Goal: Information Seeking & Learning: Check status

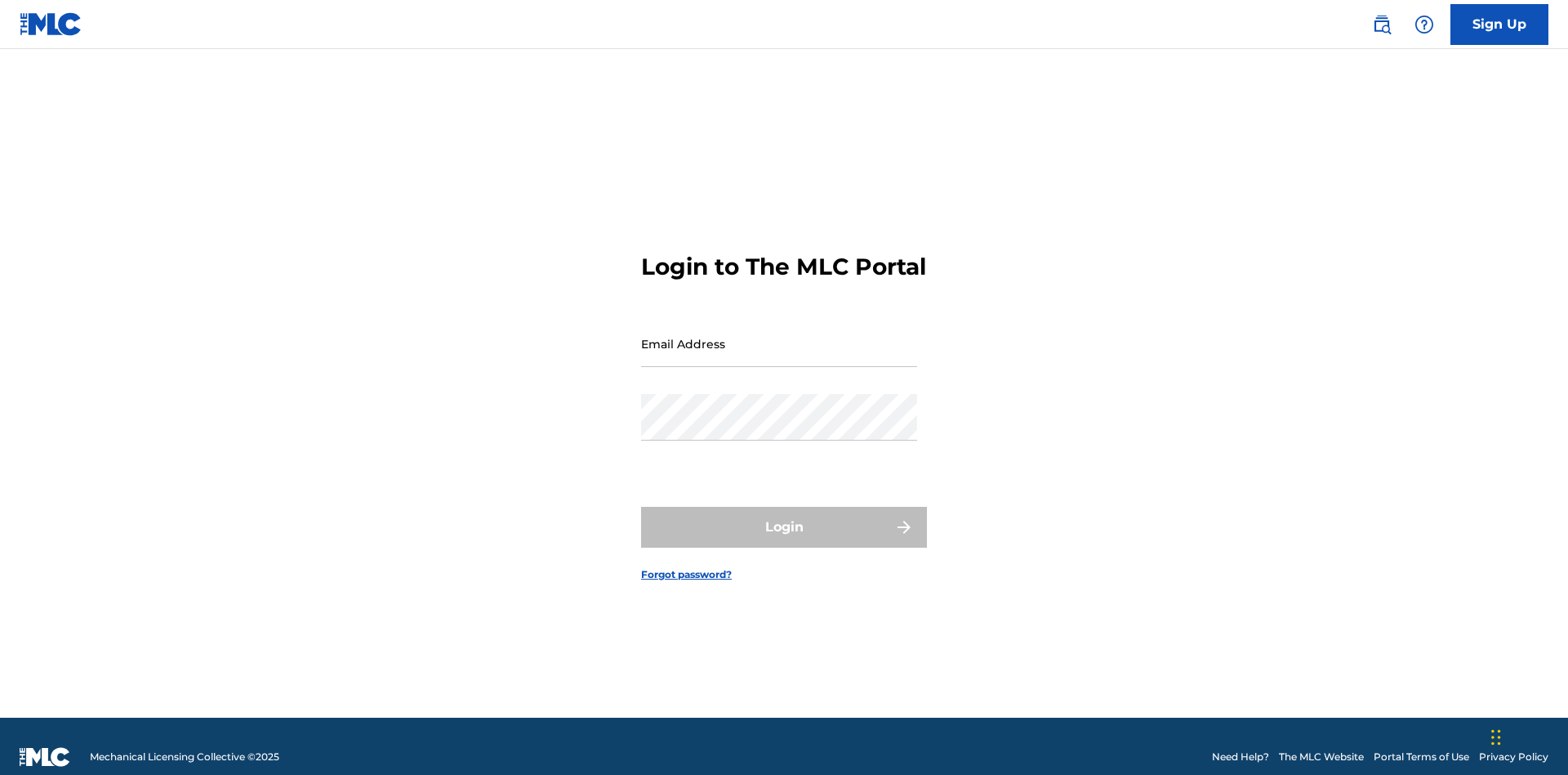
scroll to position [21, 0]
click at [779, 336] on input "Email Address" at bounding box center [779, 343] width 276 height 46
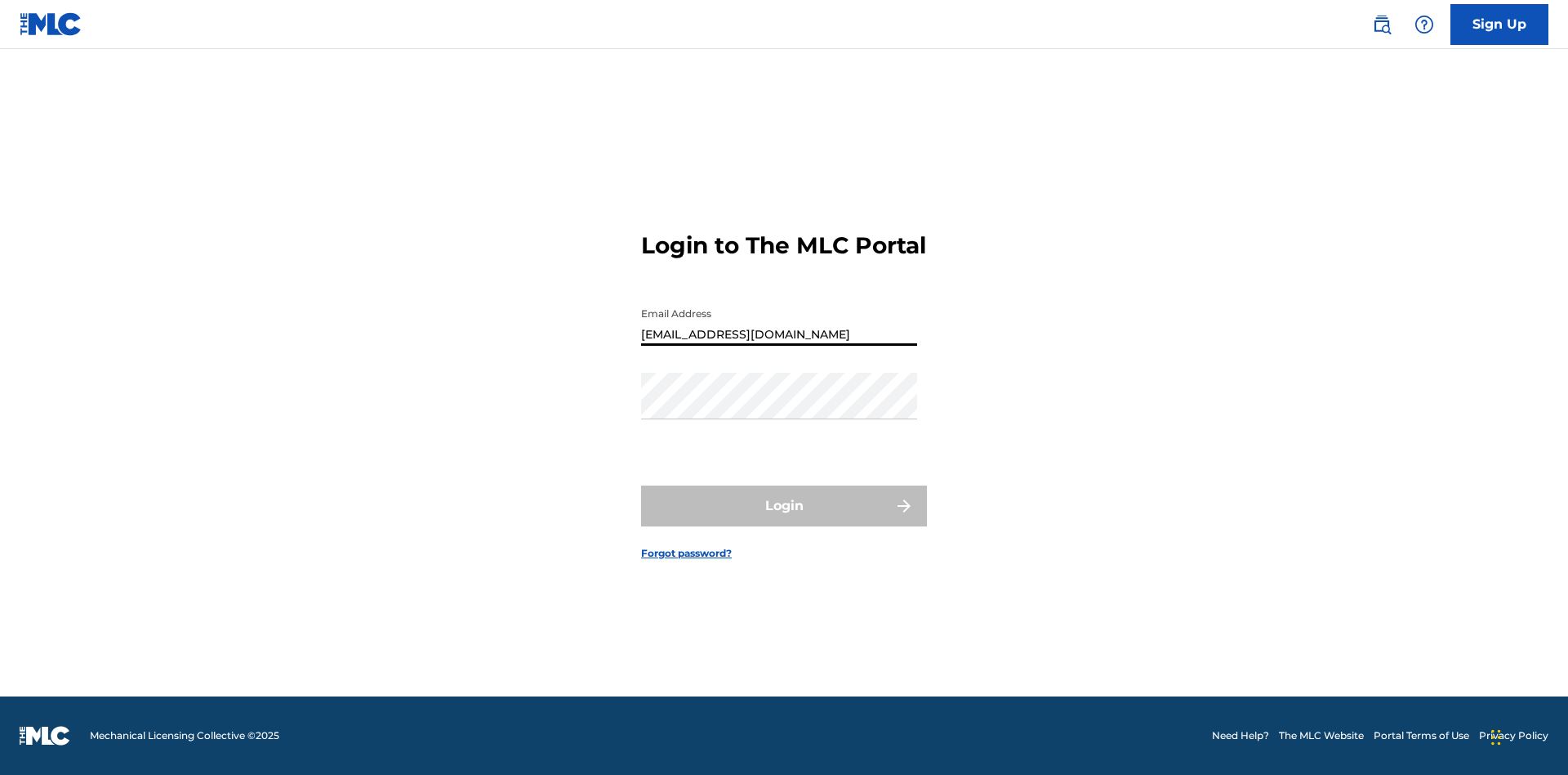
type input "[EMAIL_ADDRESS][DOMAIN_NAME]"
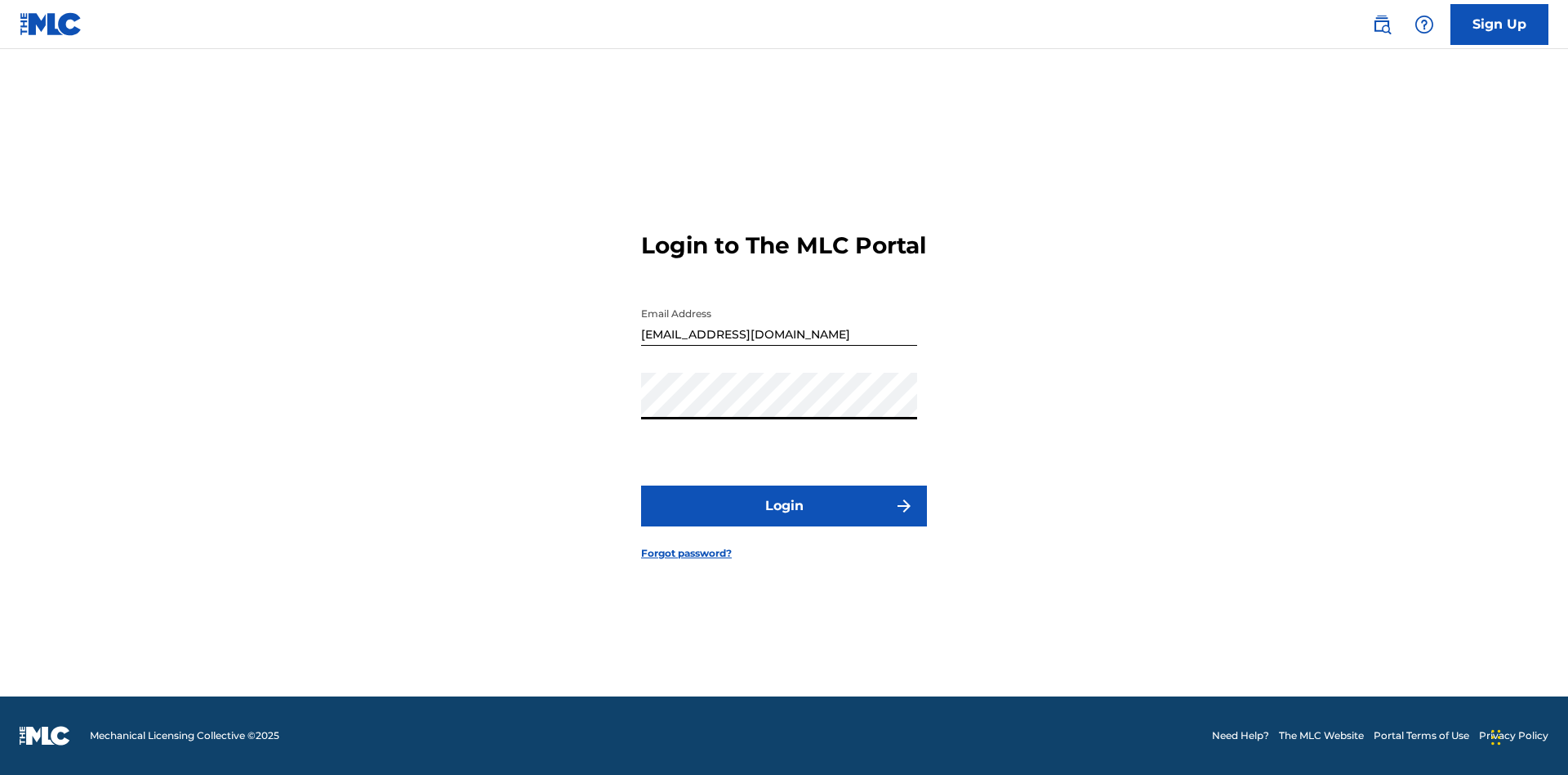
click at [784, 520] on button "Login" at bounding box center [784, 506] width 286 height 41
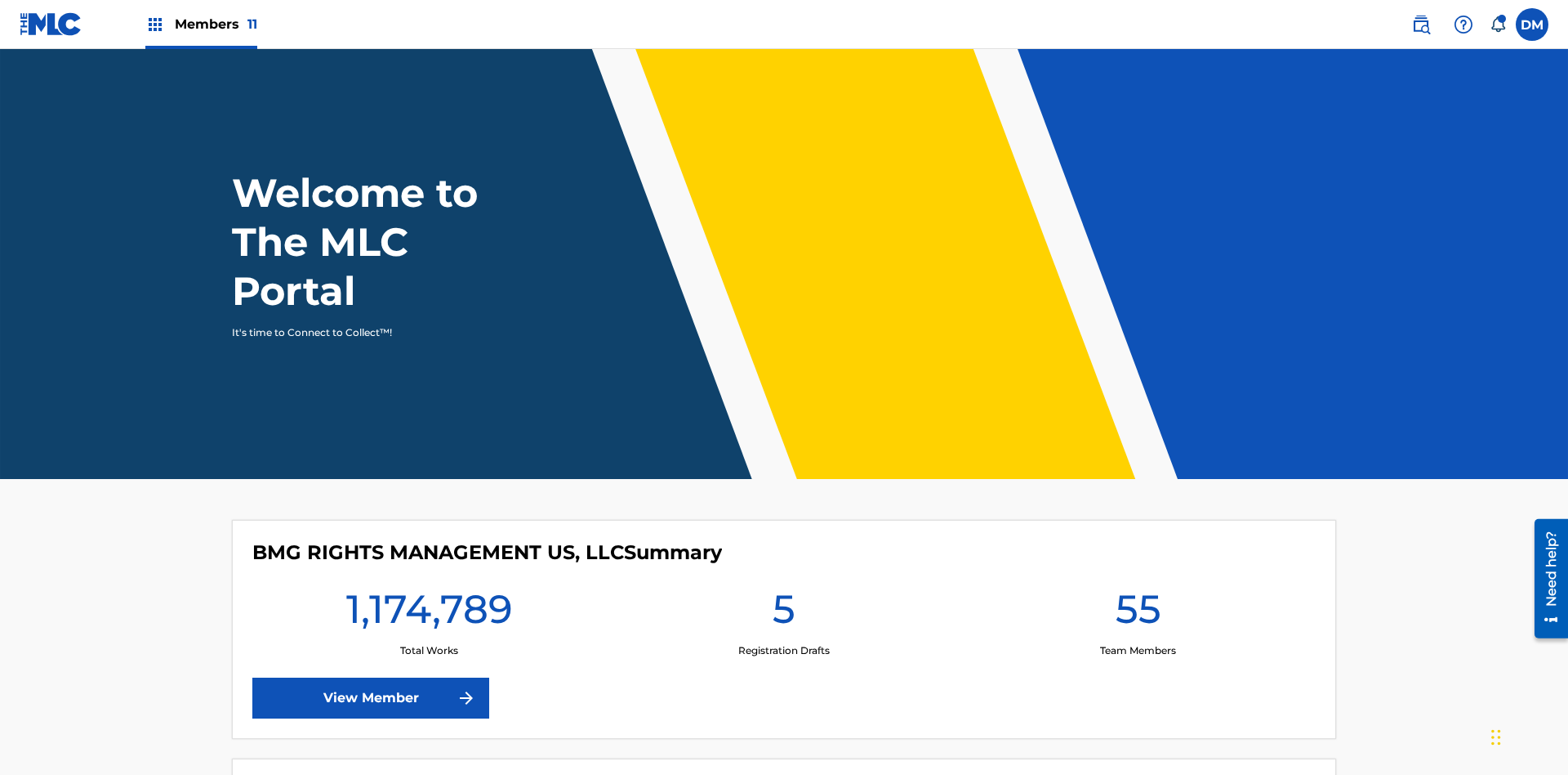
click at [201, 24] on span "Members 11" at bounding box center [216, 23] width 83 height 19
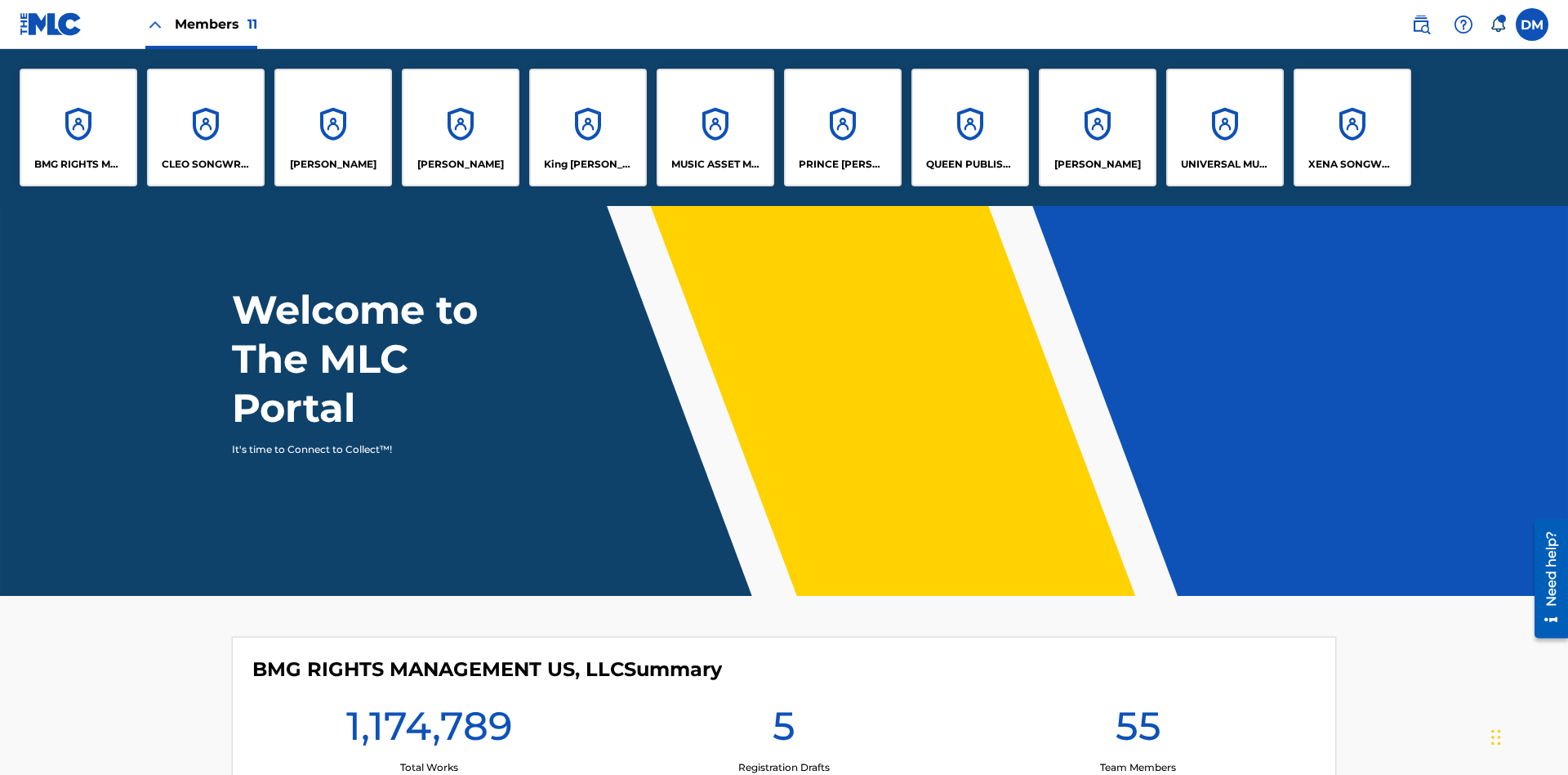
click at [1224, 164] on p "UNIVERSAL MUSIC PUB GROUP" at bounding box center [1226, 164] width 89 height 14
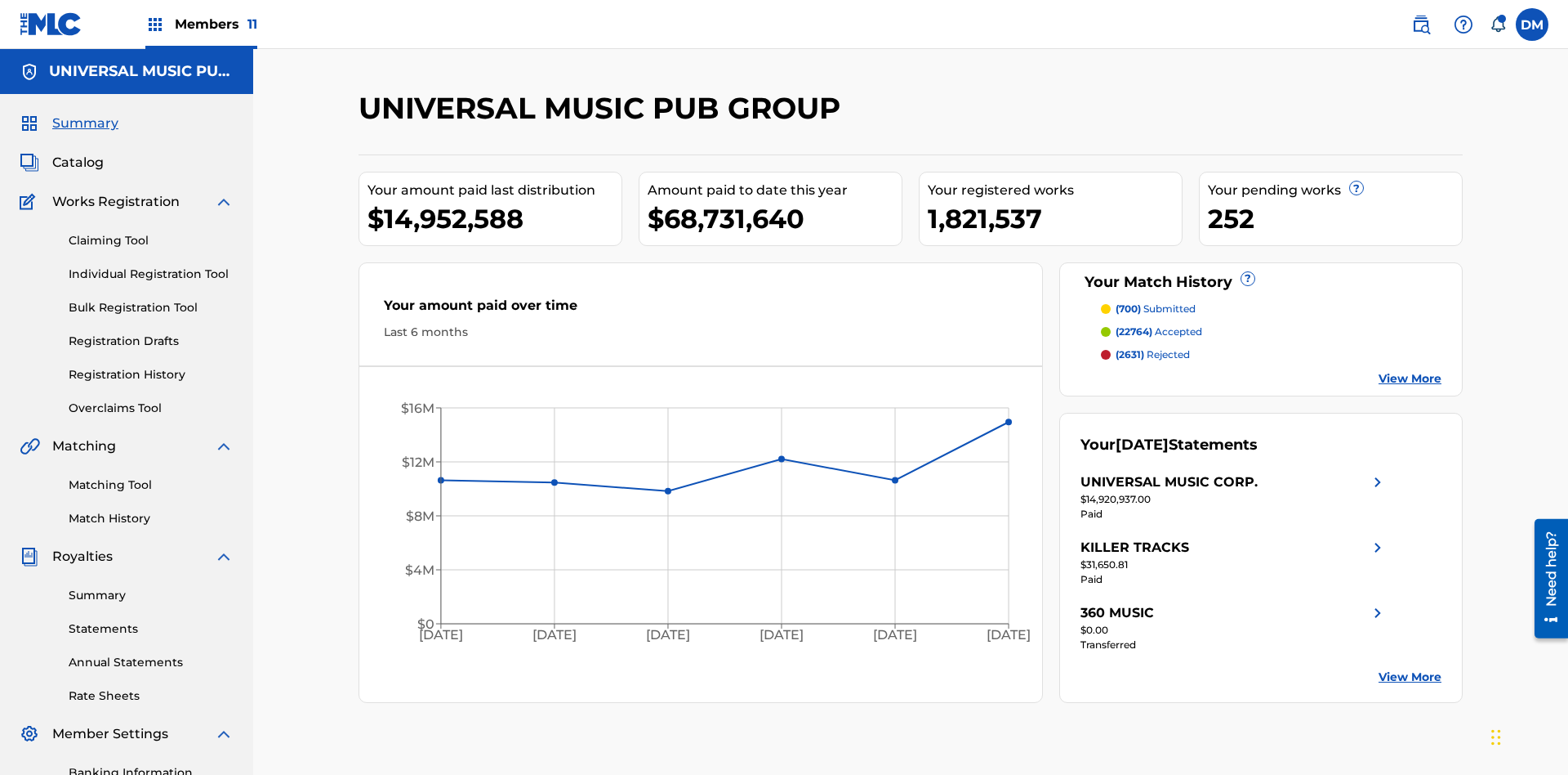
click at [152, 510] on link "Match History" at bounding box center [151, 518] width 165 height 17
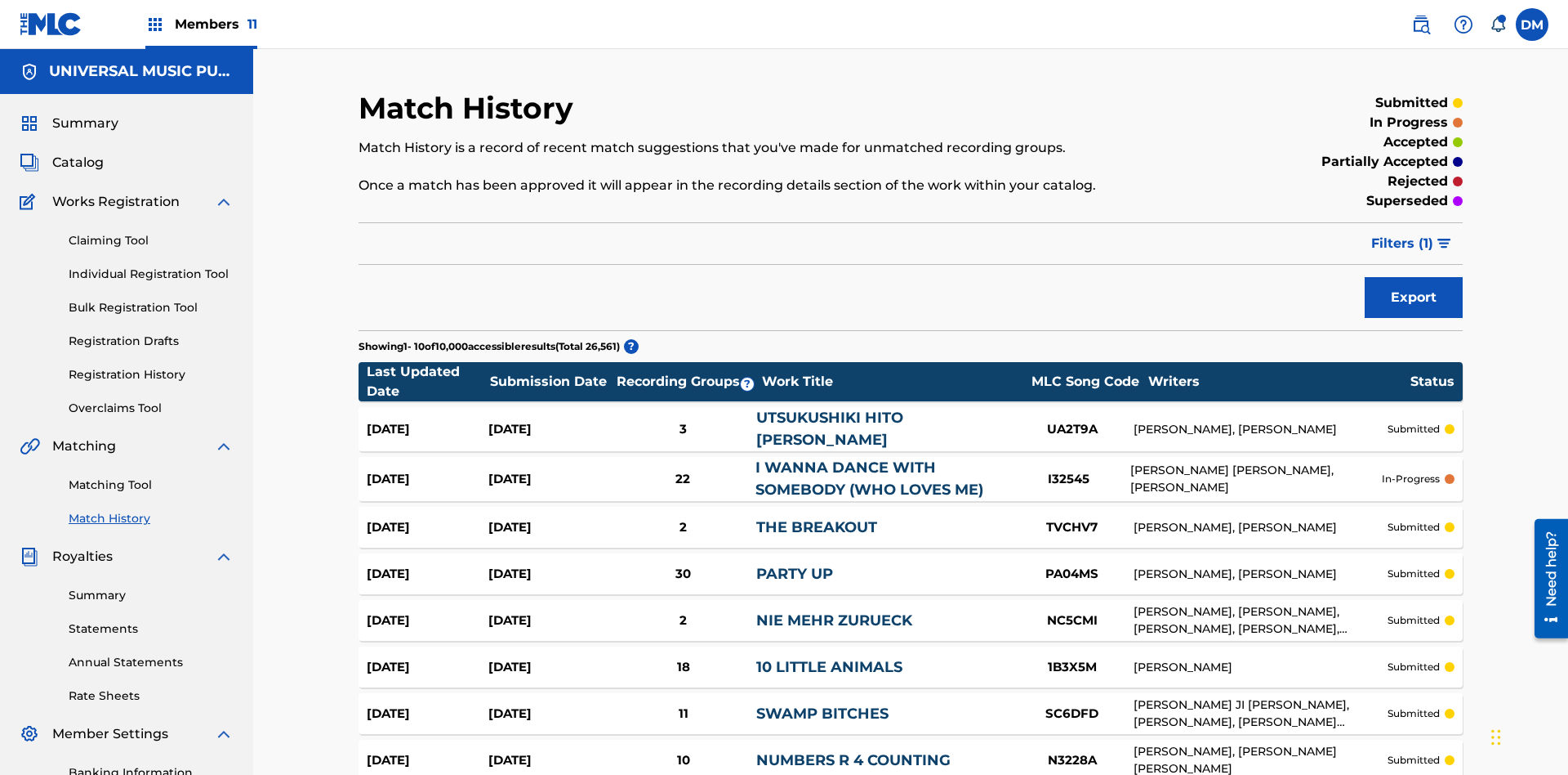
click at [1402, 234] on span "Filters ( 1 )" at bounding box center [1402, 243] width 62 height 20
click at [0, 0] on div at bounding box center [0, 0] width 0 height 0
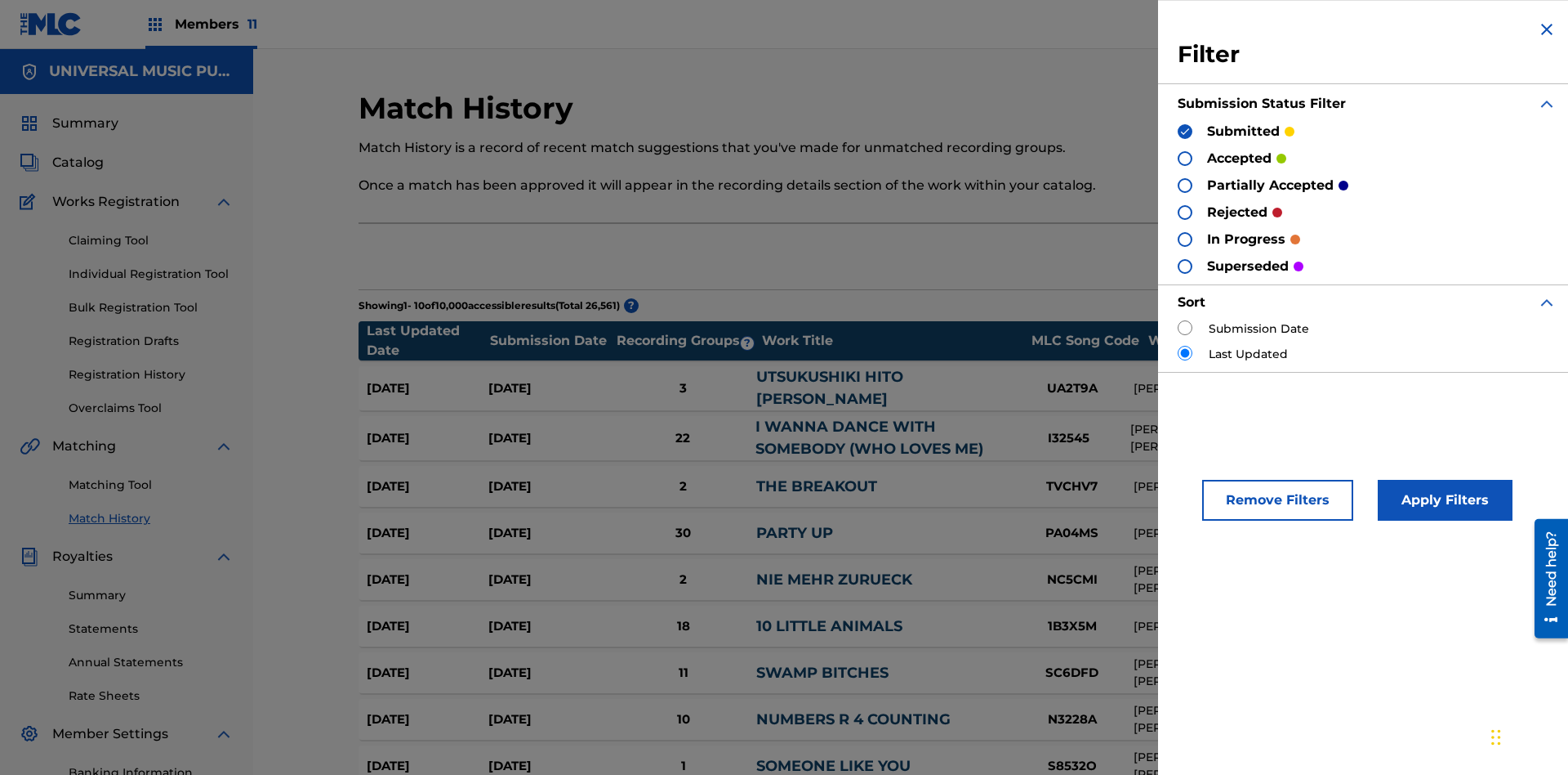
click at [1442, 500] on button "Apply Filters" at bounding box center [1445, 500] width 135 height 41
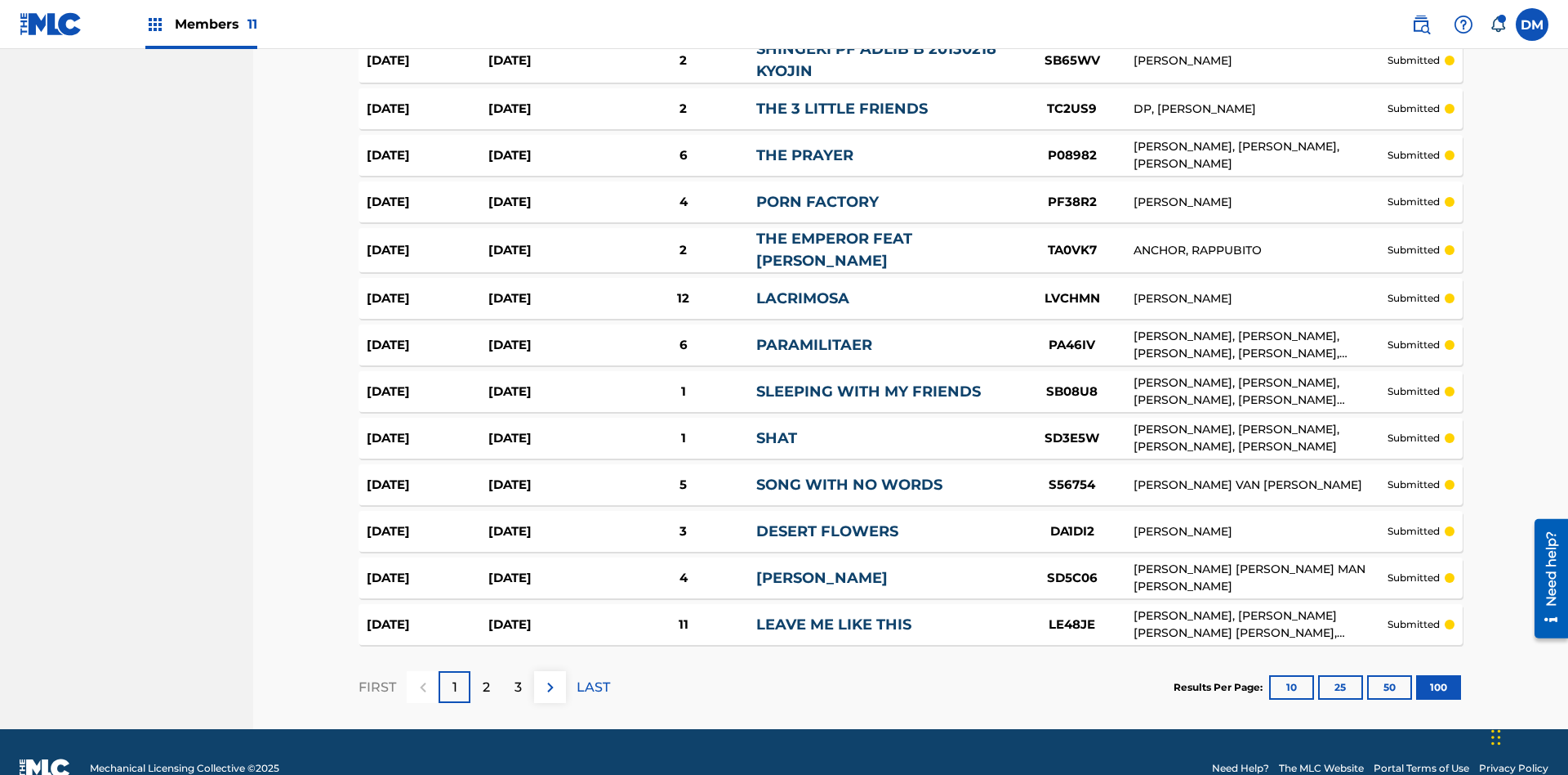
scroll to position [4476, 0]
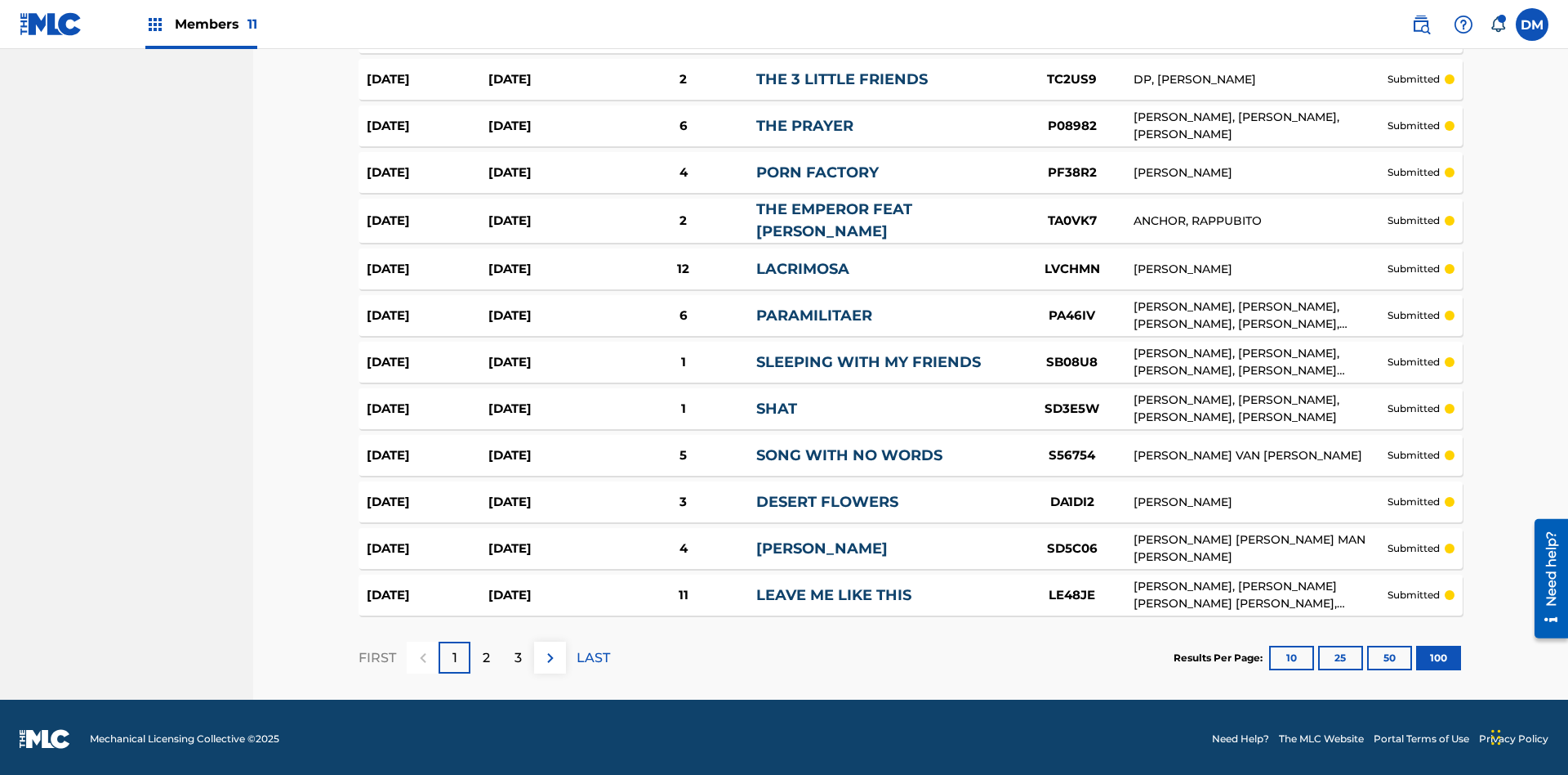
click at [593, 654] on p "LAST" at bounding box center [594, 658] width 34 height 20
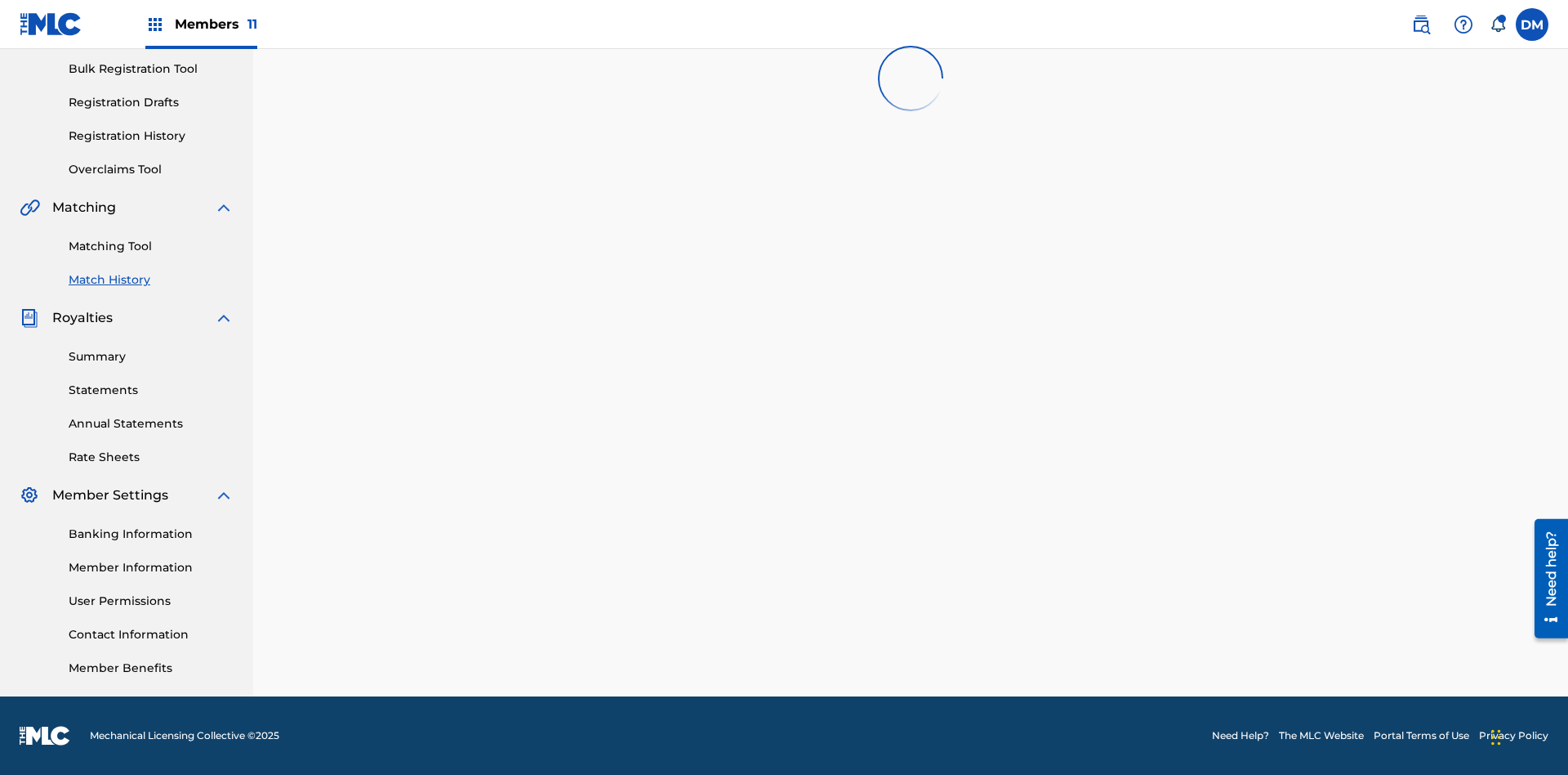
scroll to position [239, 0]
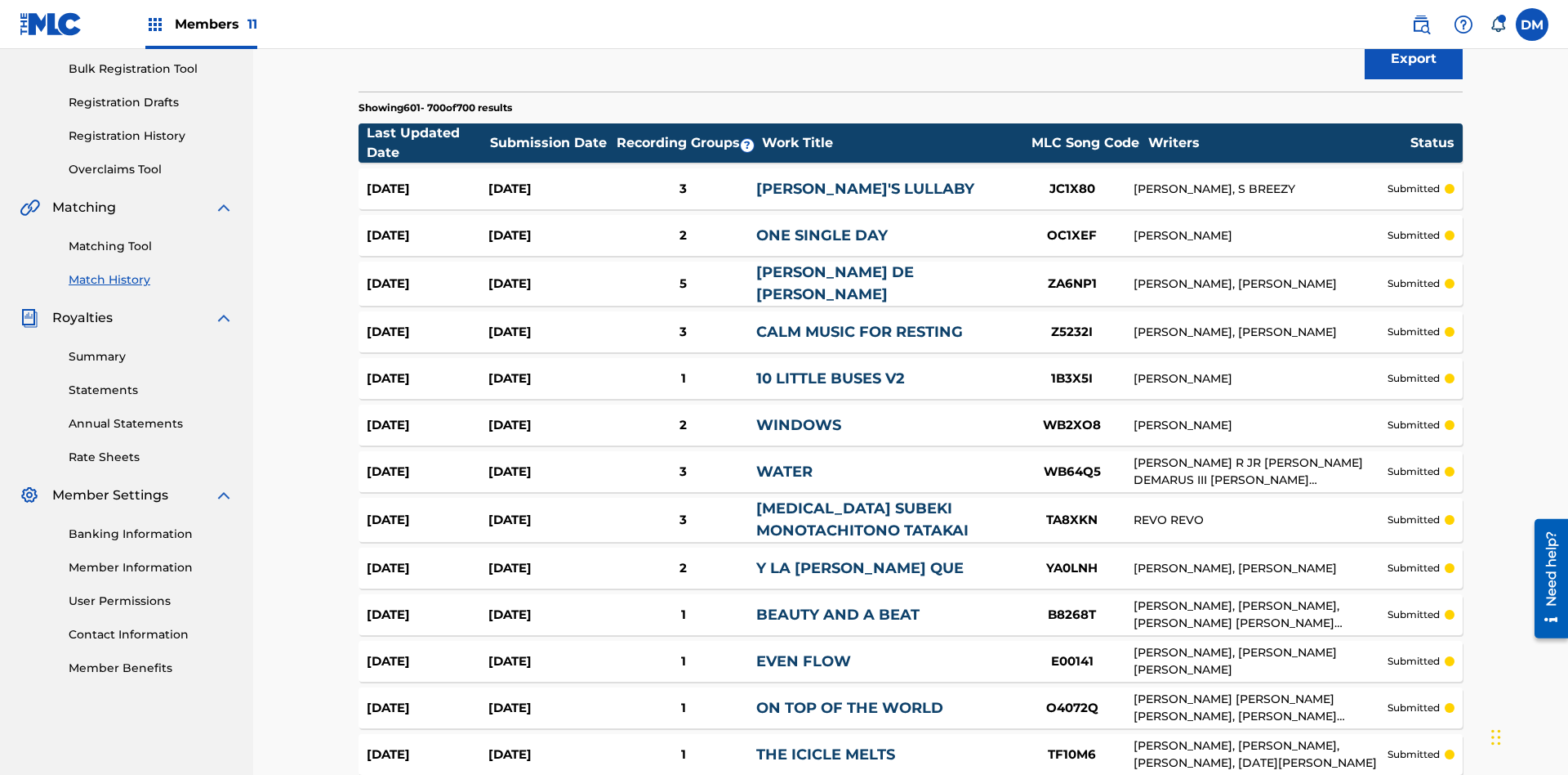
click at [1401, 14] on span "Filters ( 2 )" at bounding box center [1401, 5] width 64 height 20
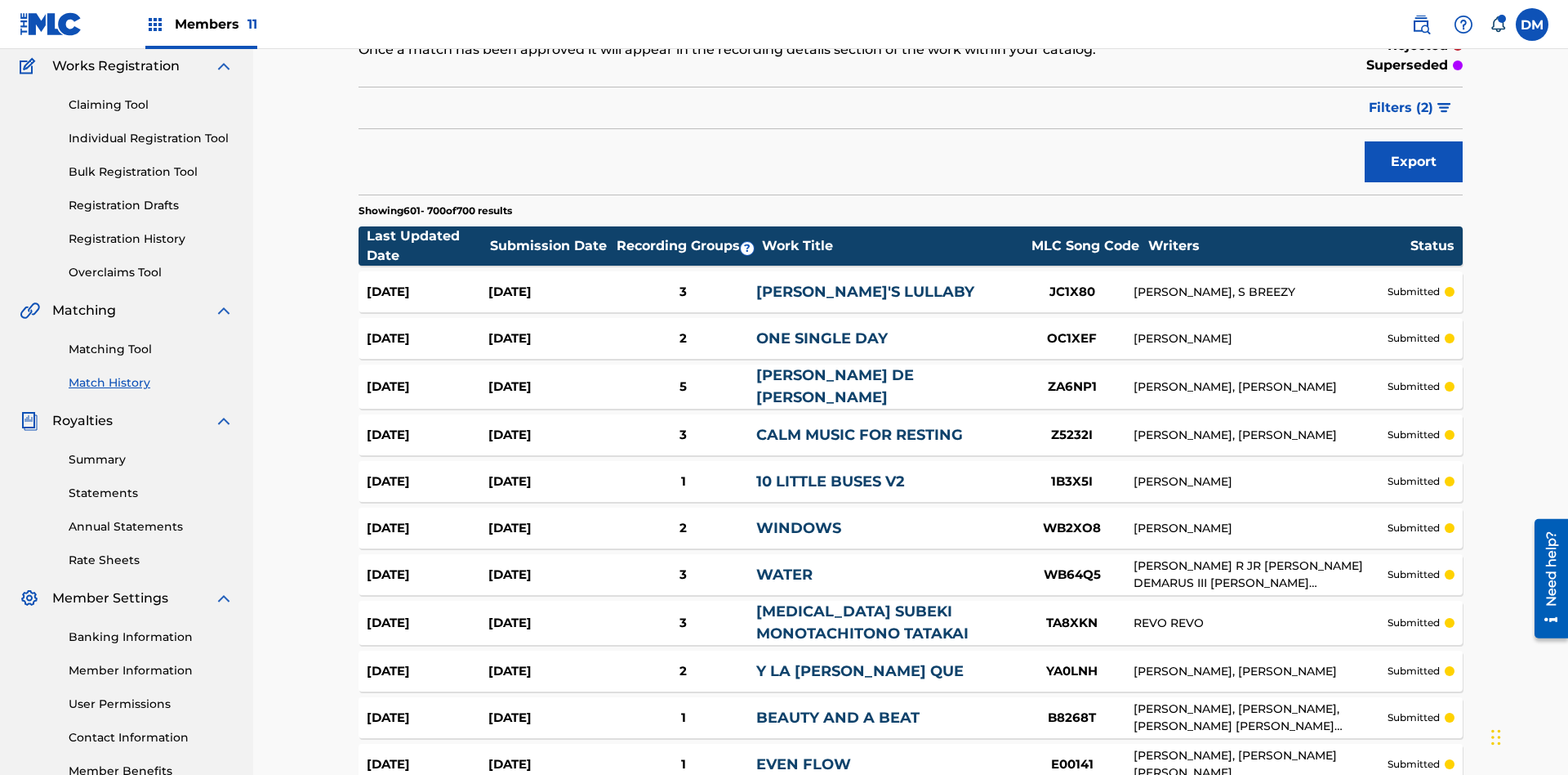
click at [0, 0] on img at bounding box center [0, 0] width 0 height 0
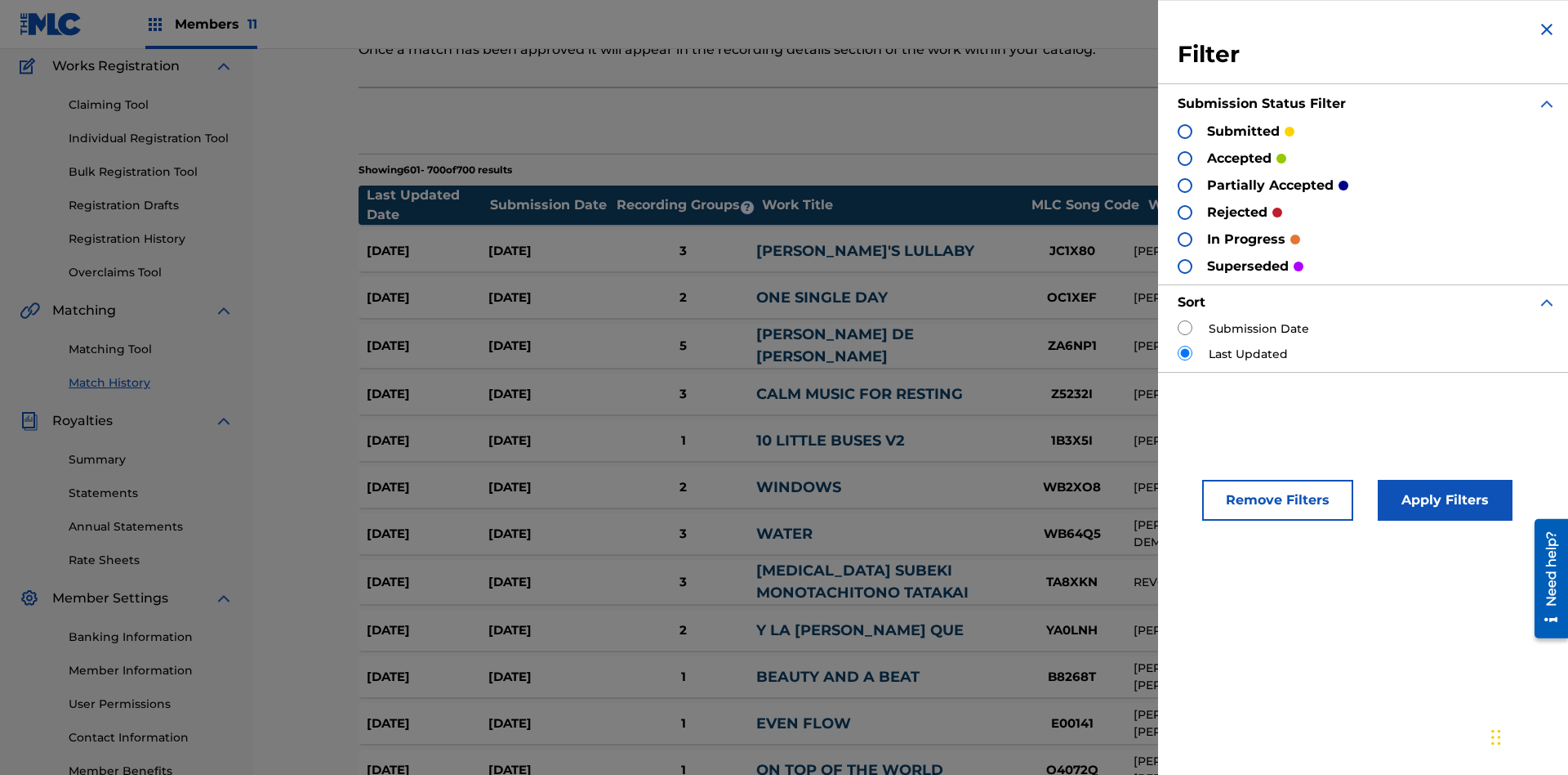
click at [1185, 158] on div at bounding box center [1185, 159] width 14 height 14
click at [1442, 500] on button "Apply Filters" at bounding box center [1445, 500] width 135 height 41
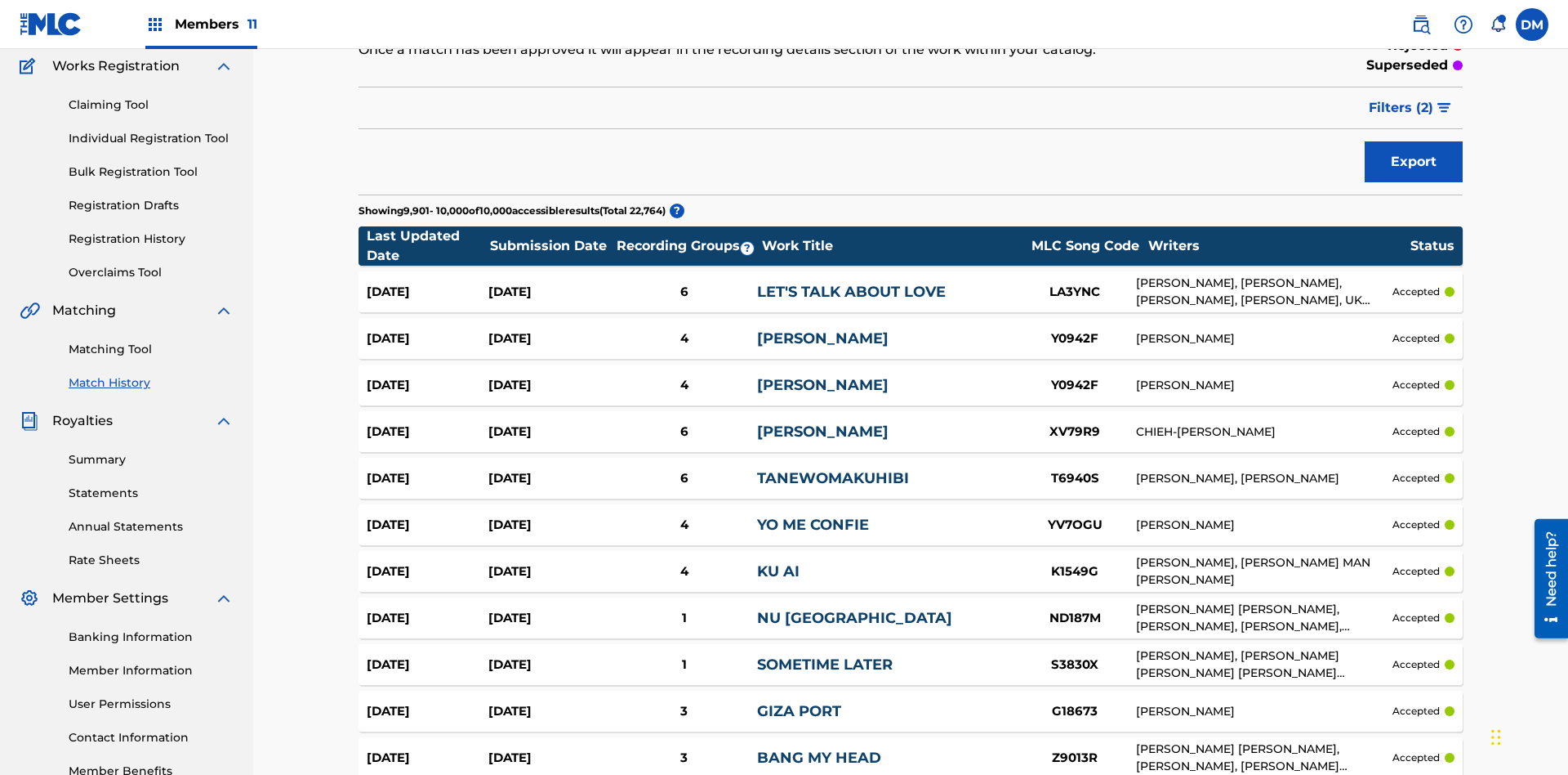
click at [1401, 108] on span "Filters ( 2 )" at bounding box center [1401, 108] width 64 height 20
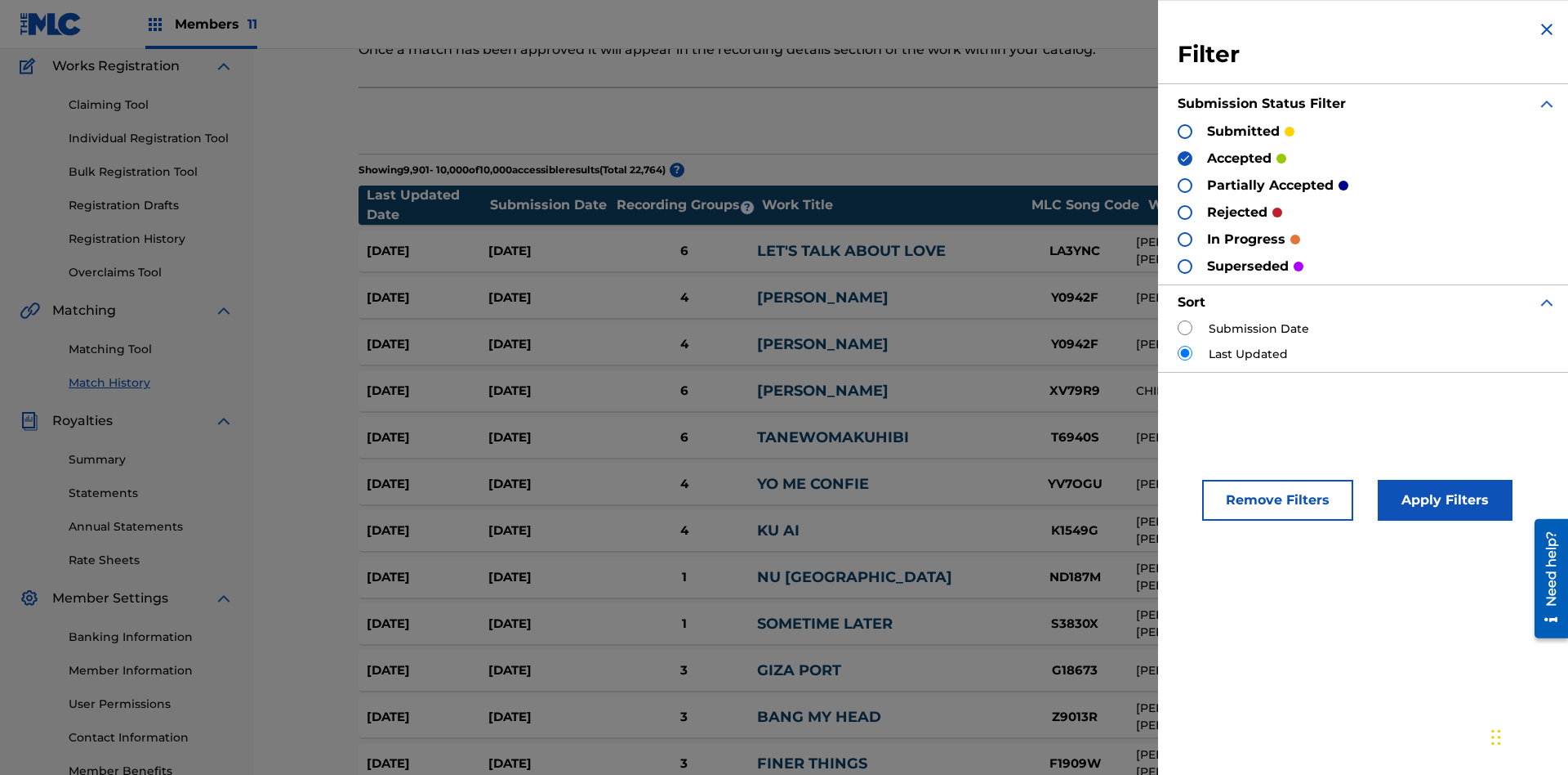
click at [1185, 158] on img at bounding box center [1185, 158] width 12 height 12
click at [1185, 185] on div at bounding box center [1185, 186] width 14 height 14
click at [1442, 500] on button "Apply Filters" at bounding box center [1445, 500] width 135 height 41
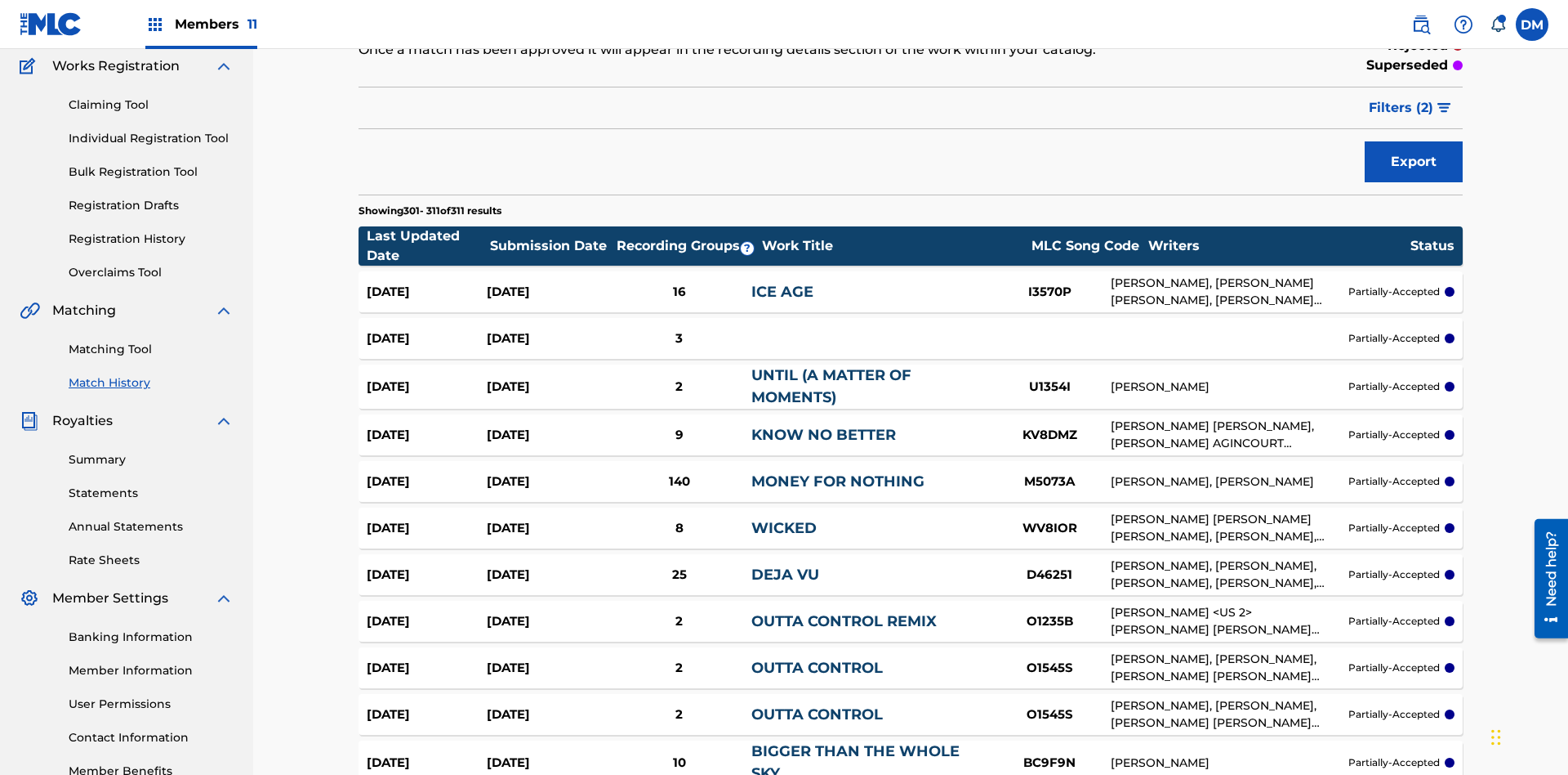
scroll to position [4456, 0]
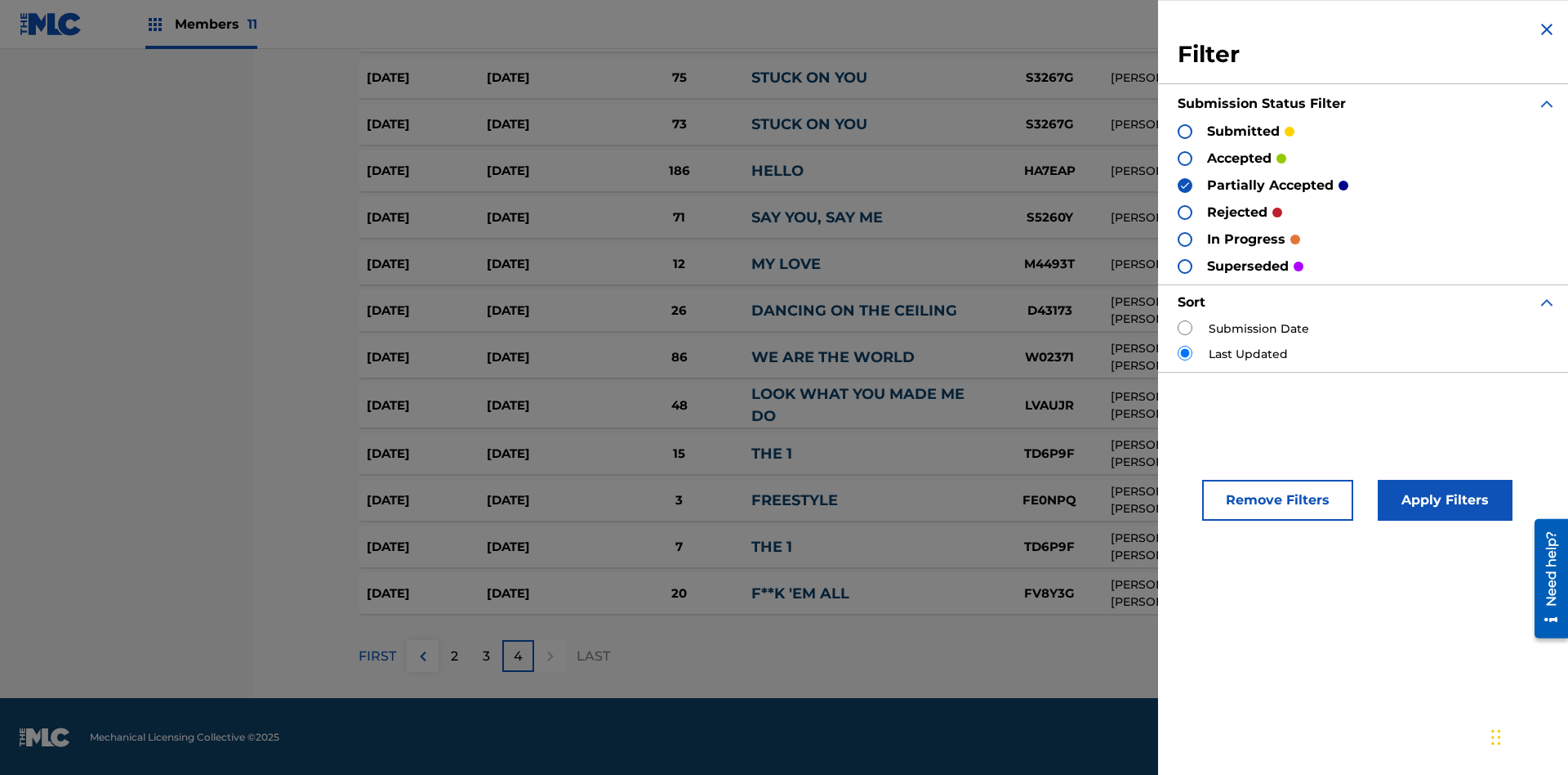
click at [1185, 185] on img at bounding box center [1185, 186] width 12 height 12
click at [1185, 211] on div at bounding box center [1185, 212] width 14 height 14
click at [1442, 500] on button "Apply Filters" at bounding box center [1445, 500] width 135 height 41
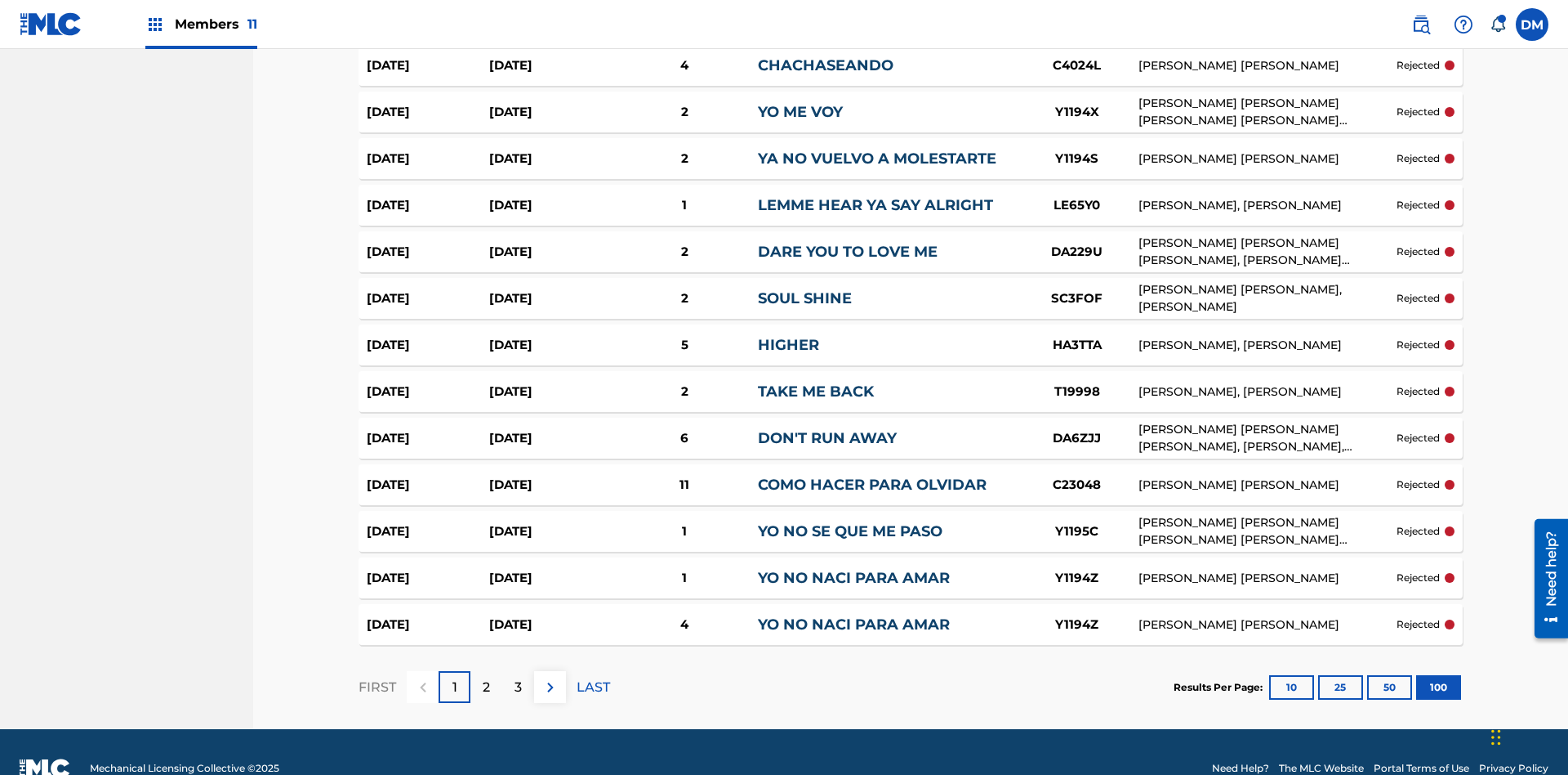
click at [1416, 675] on button "100" at bounding box center [1439, 687] width 45 height 24
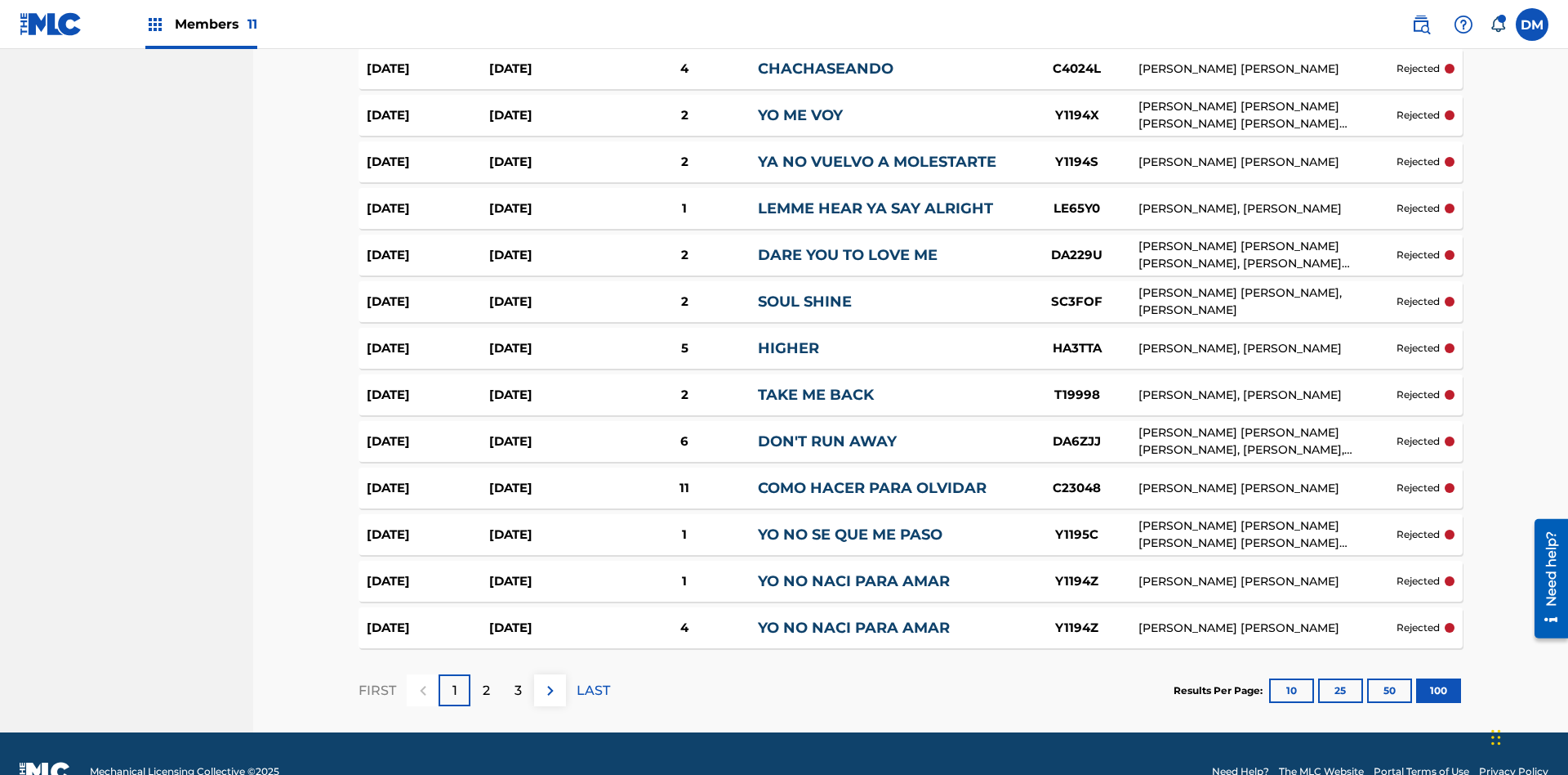
scroll to position [4480, 0]
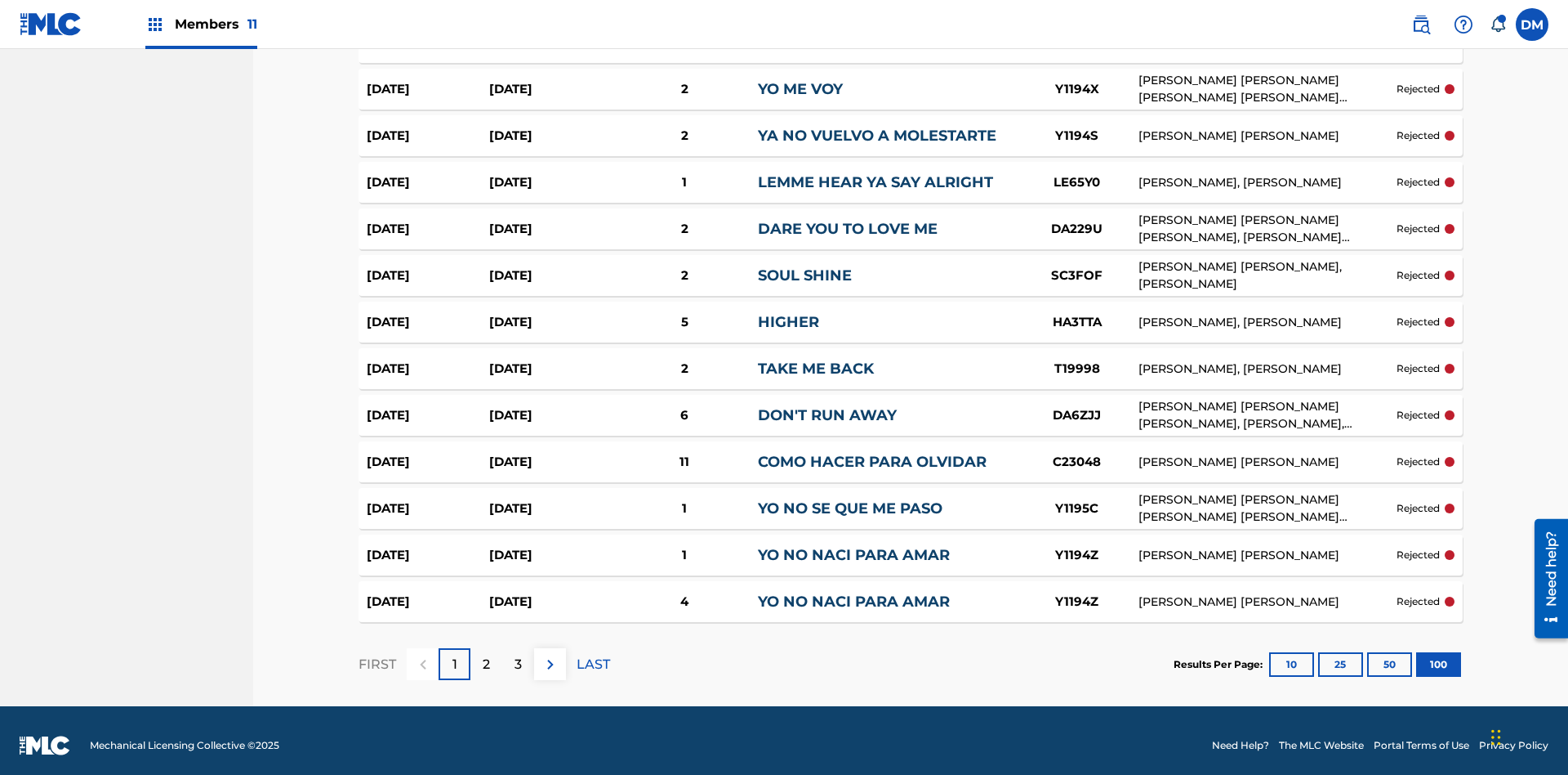
click at [593, 655] on p "LAST" at bounding box center [594, 664] width 34 height 20
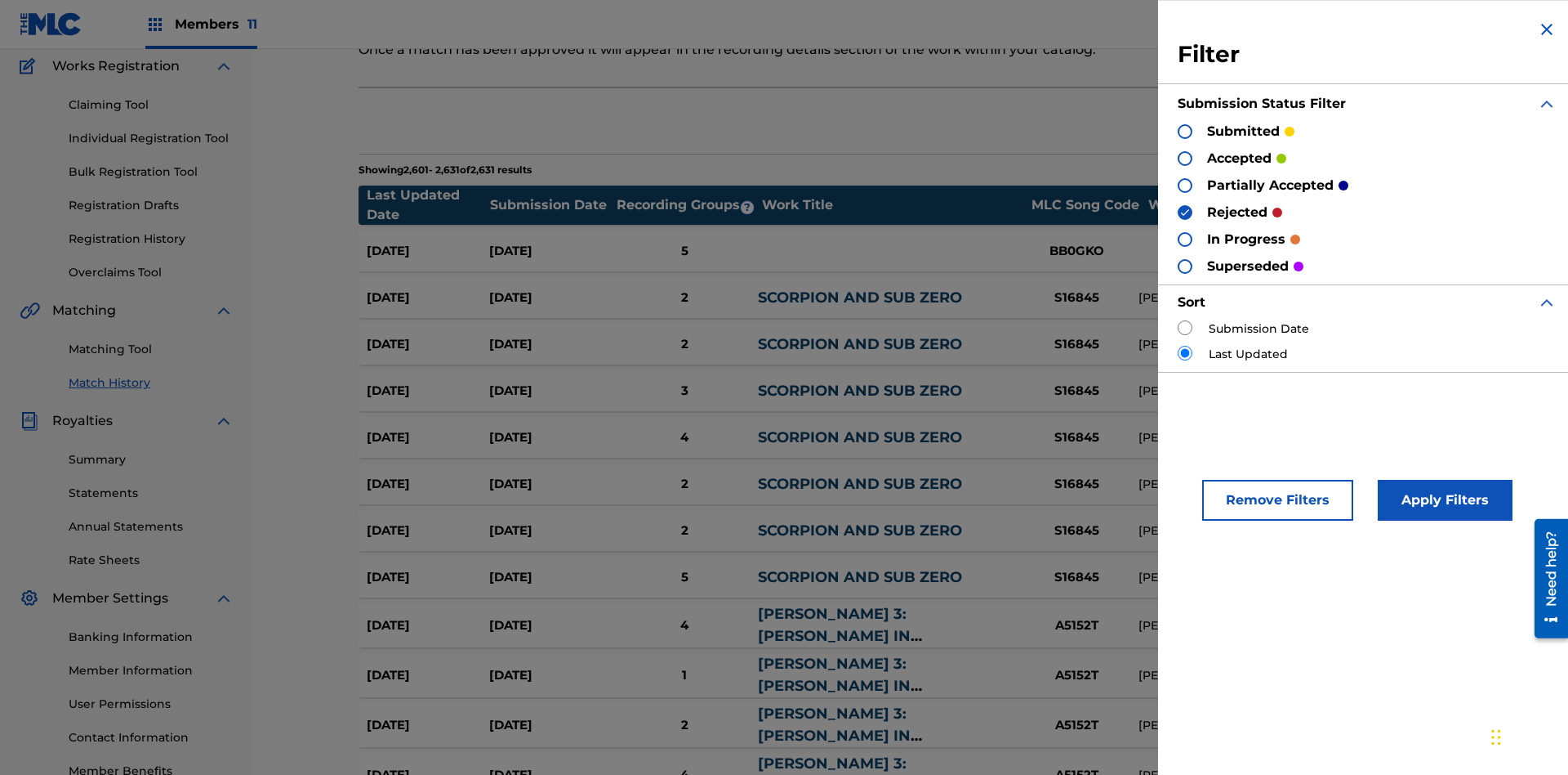
click at [1185, 211] on img at bounding box center [1185, 212] width 12 height 12
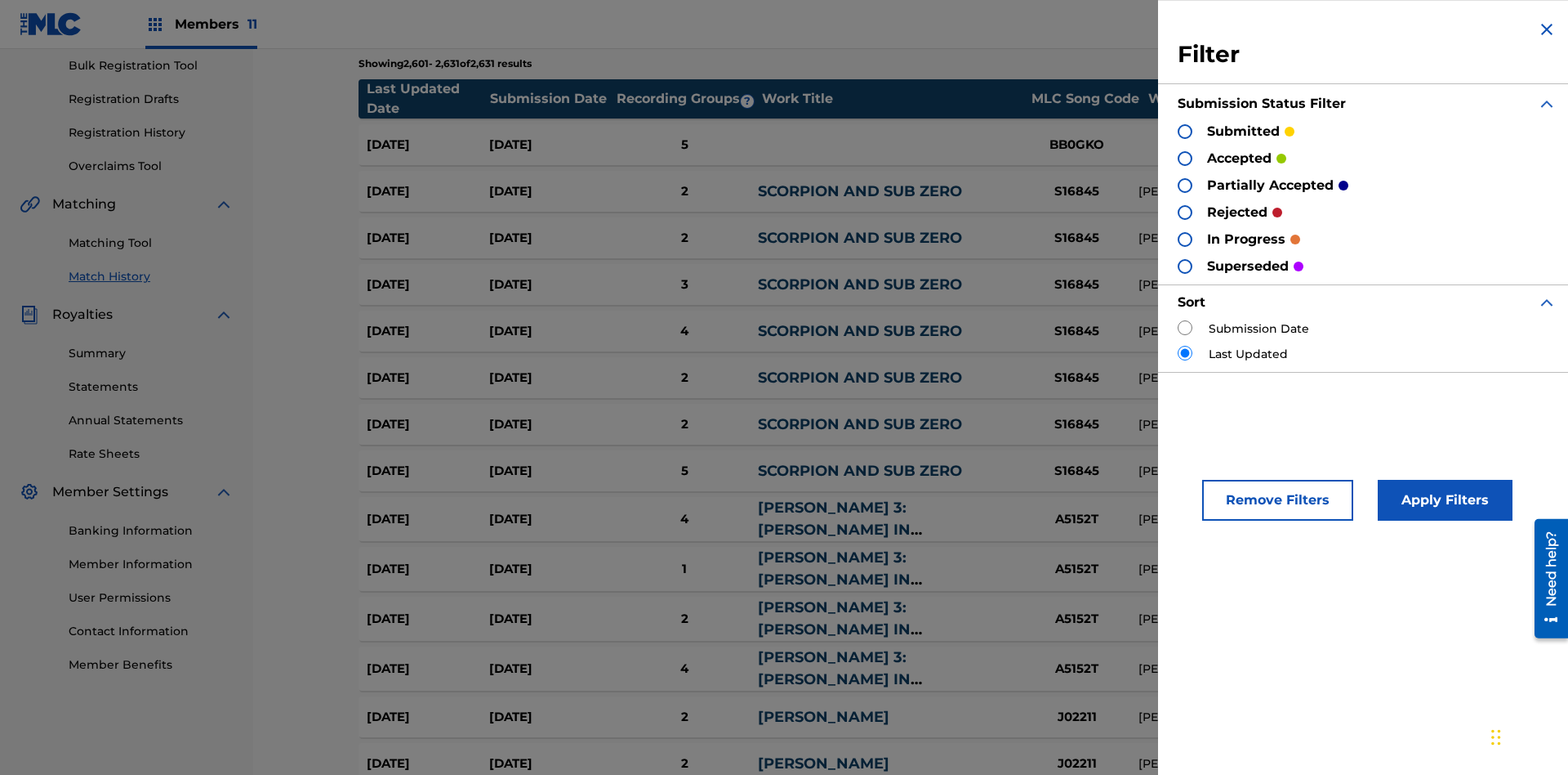
click at [1185, 266] on div at bounding box center [1185, 266] width 14 height 14
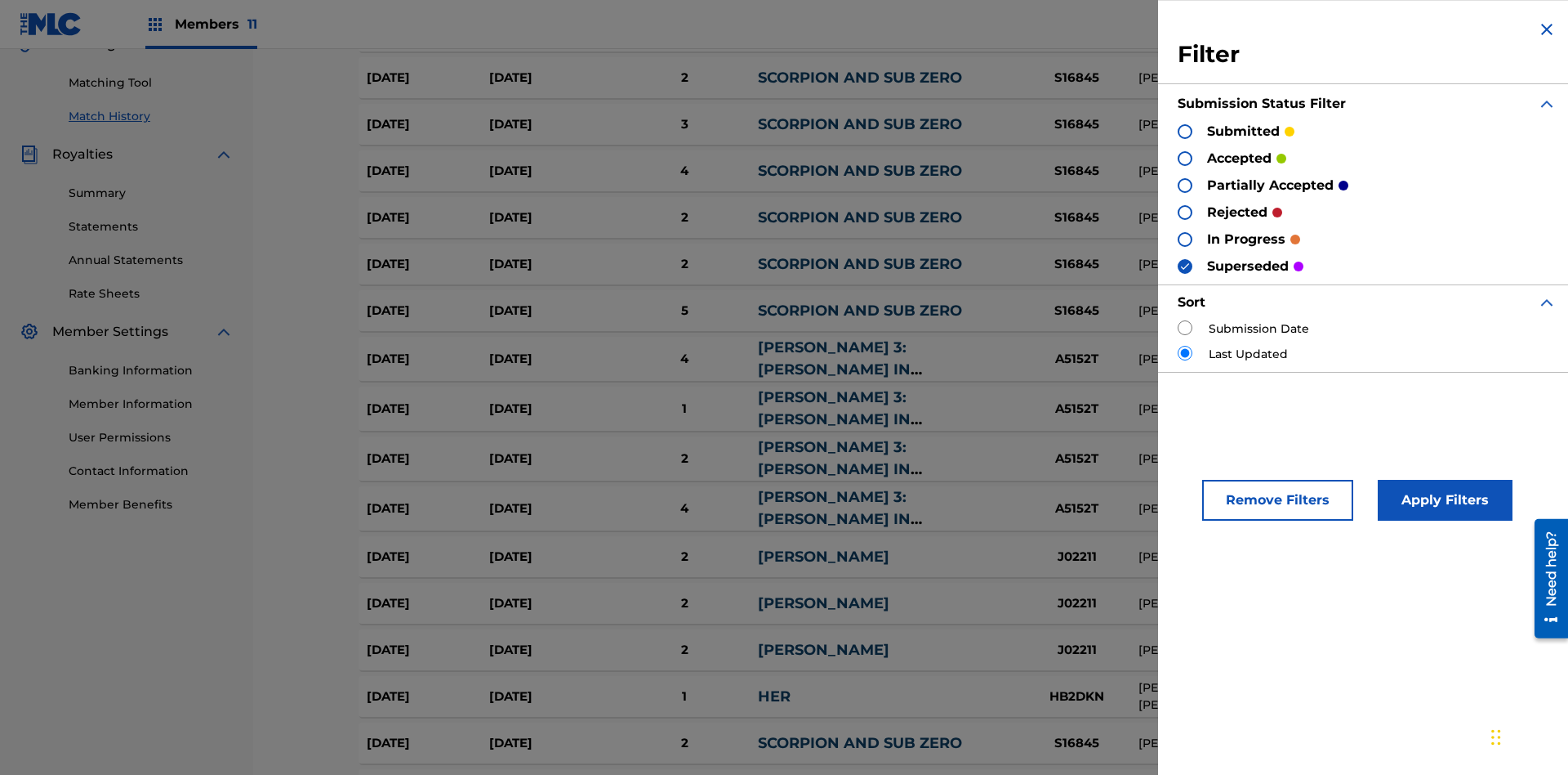
click at [1442, 500] on button "Apply Filters" at bounding box center [1445, 500] width 135 height 41
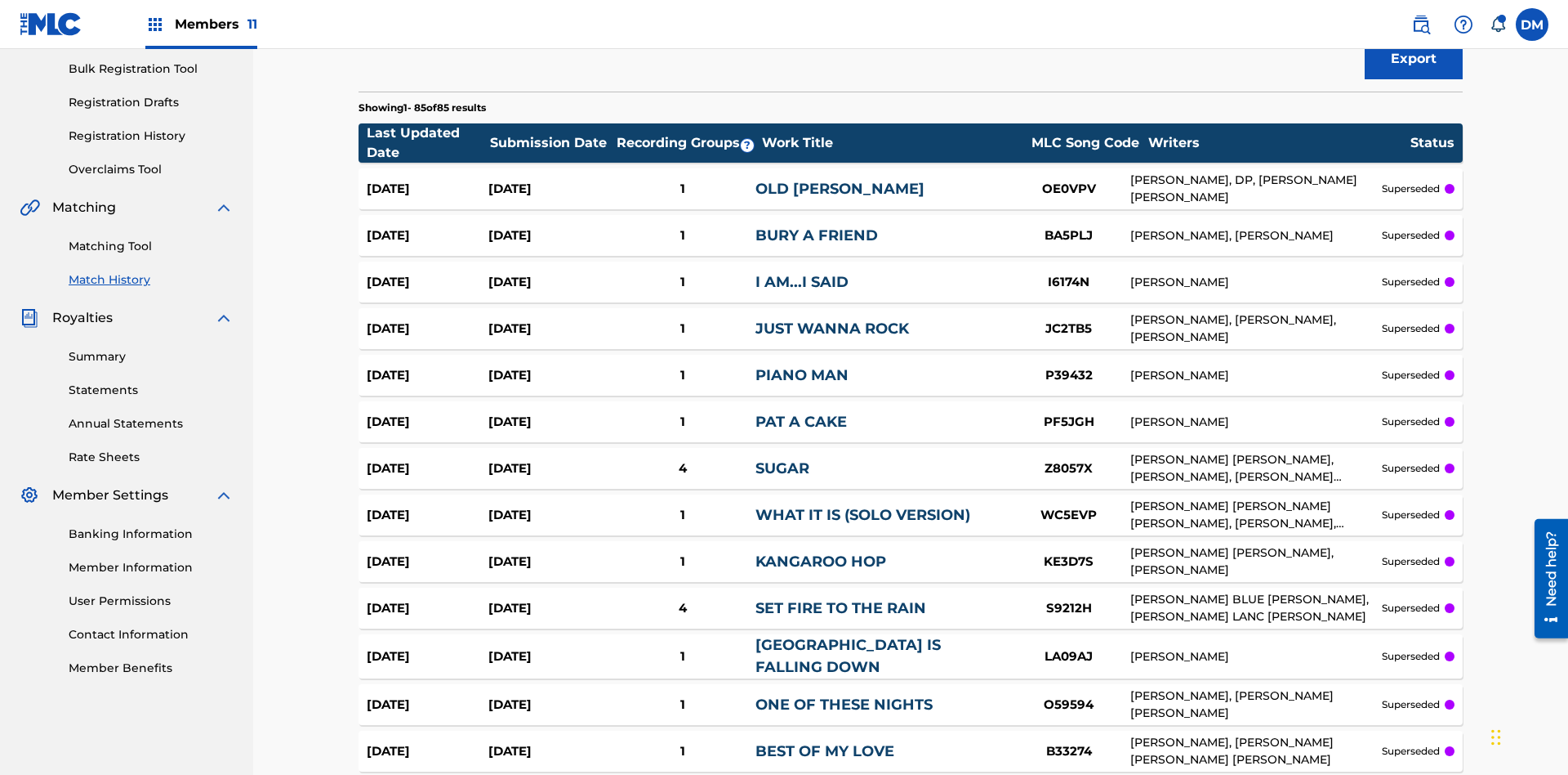
scroll to position [3773, 0]
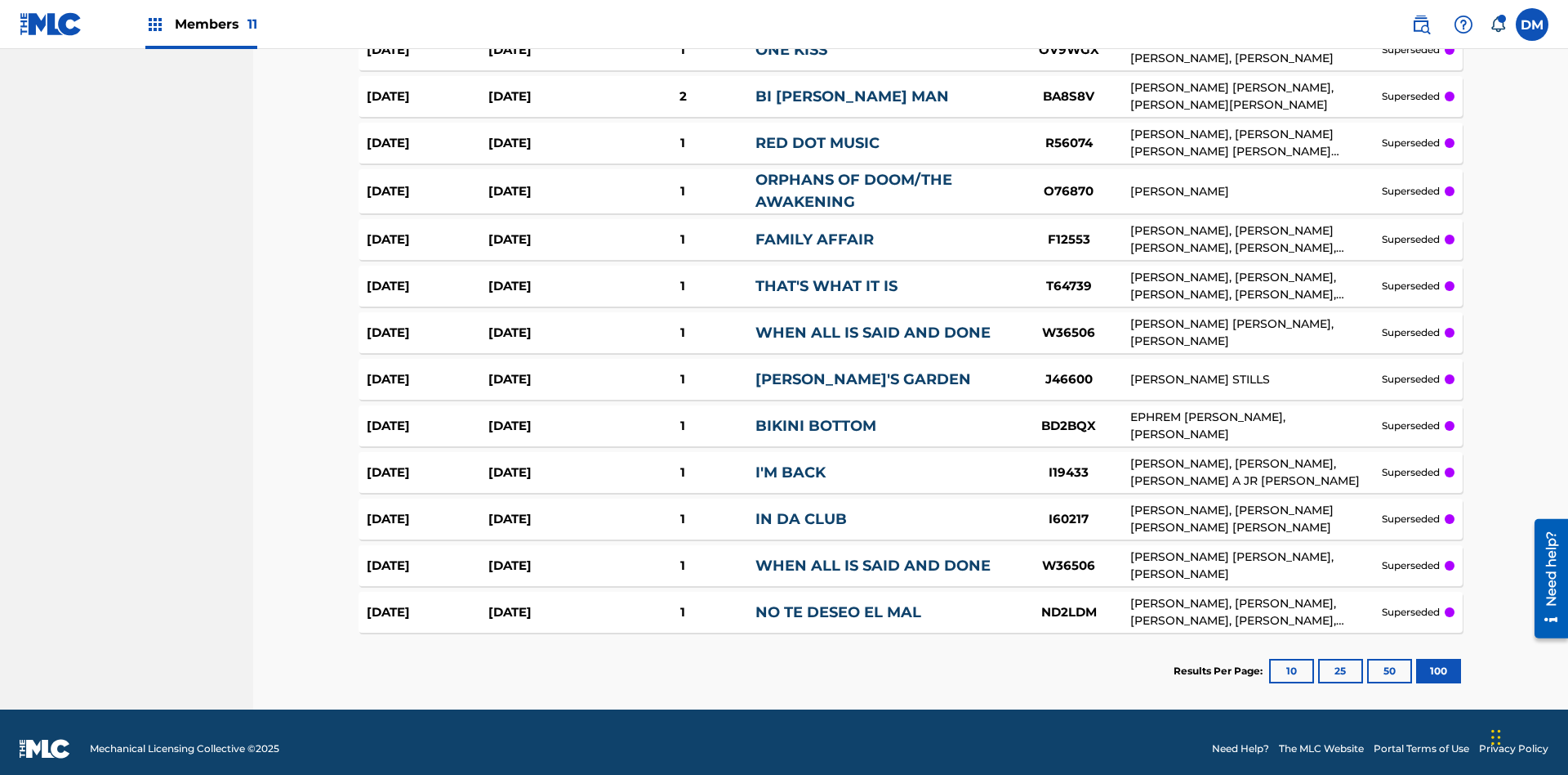
click at [1416, 658] on button "100" at bounding box center [1439, 670] width 45 height 24
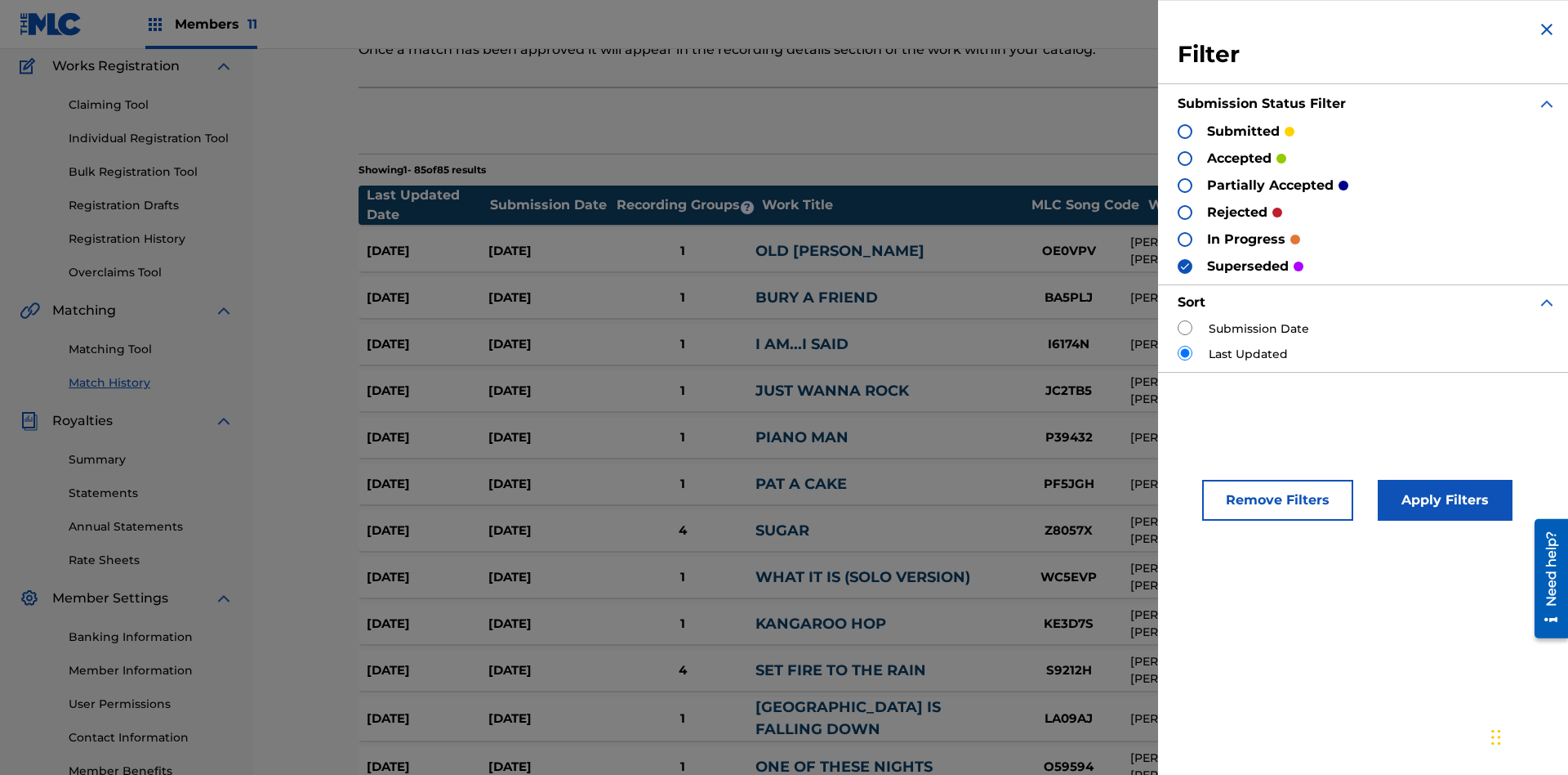
click at [1185, 158] on div at bounding box center [1185, 159] width 14 height 14
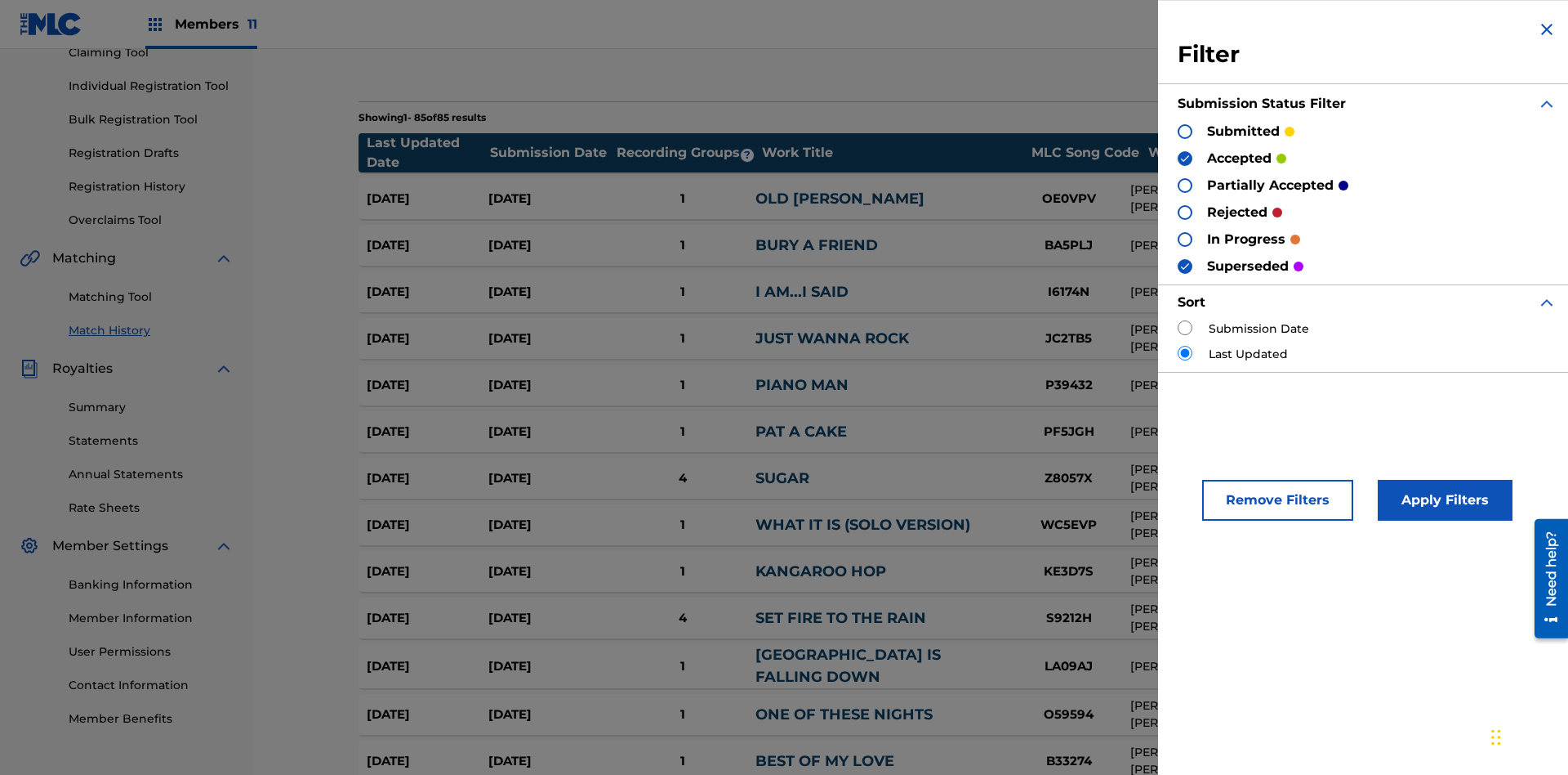
click at [1442, 500] on button "Apply Filters" at bounding box center [1445, 500] width 135 height 41
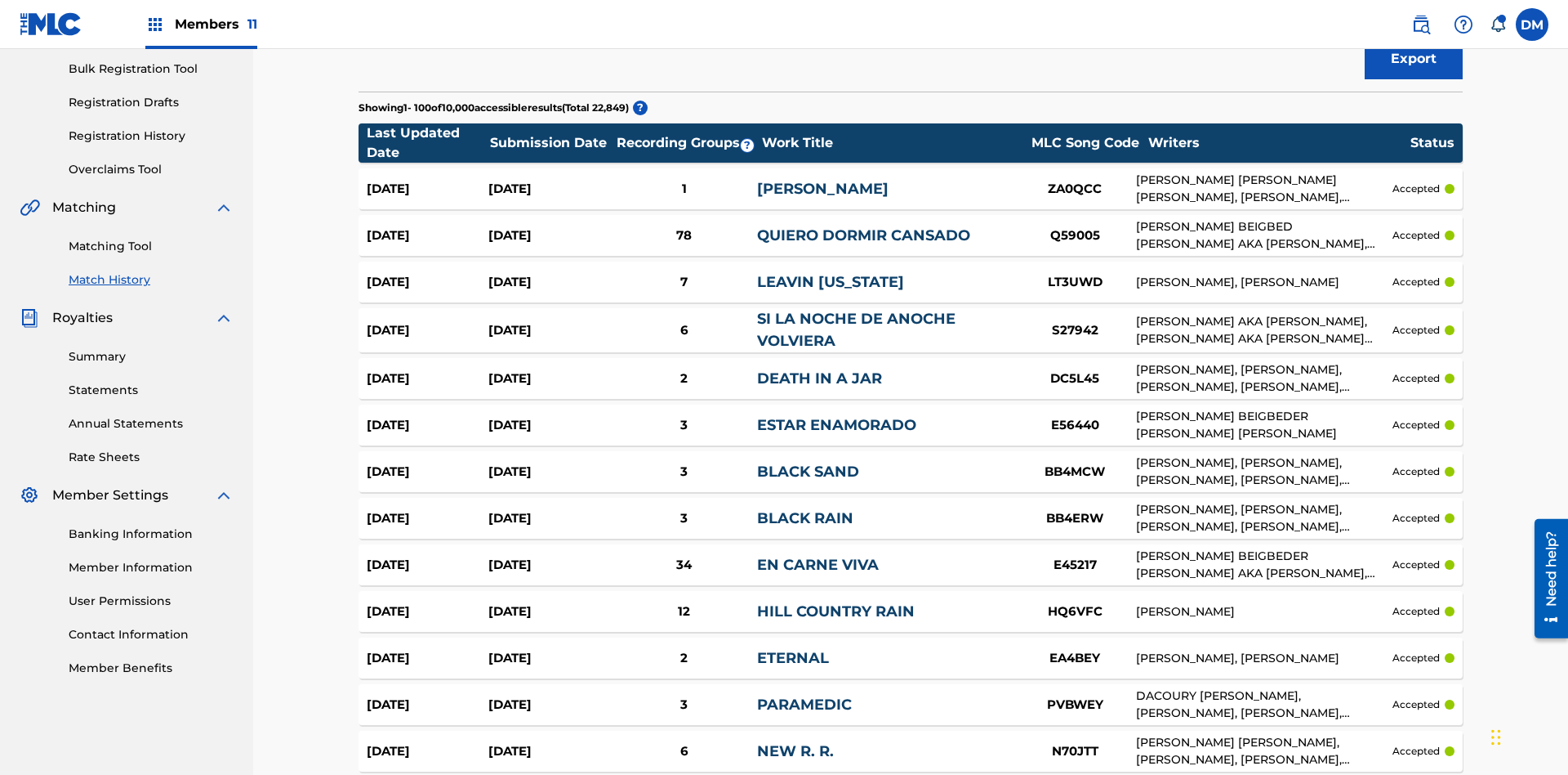
scroll to position [4470, 0]
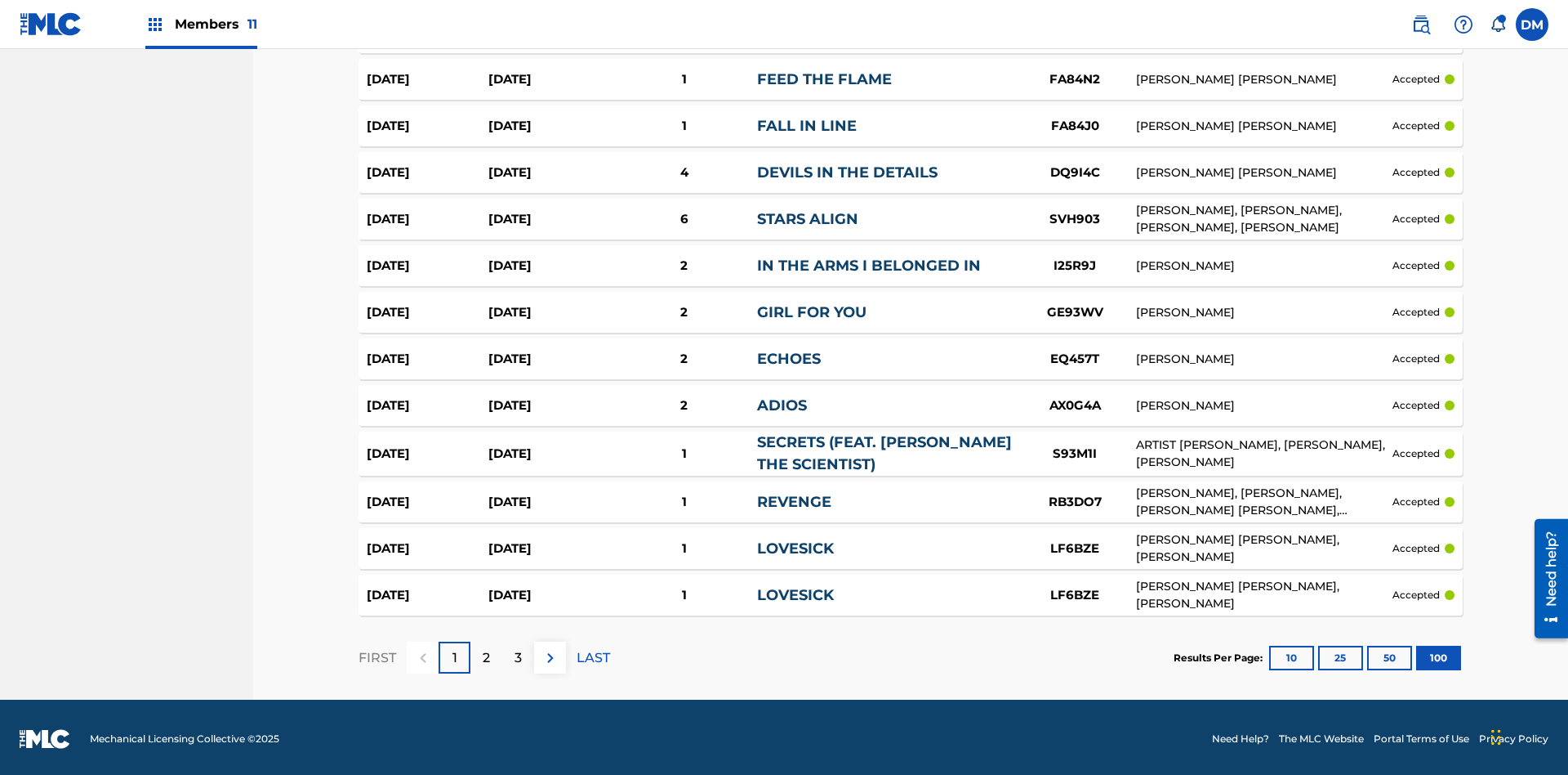
click at [1416, 654] on button "100" at bounding box center [1439, 657] width 45 height 24
click at [593, 654] on p "LAST" at bounding box center [594, 658] width 34 height 20
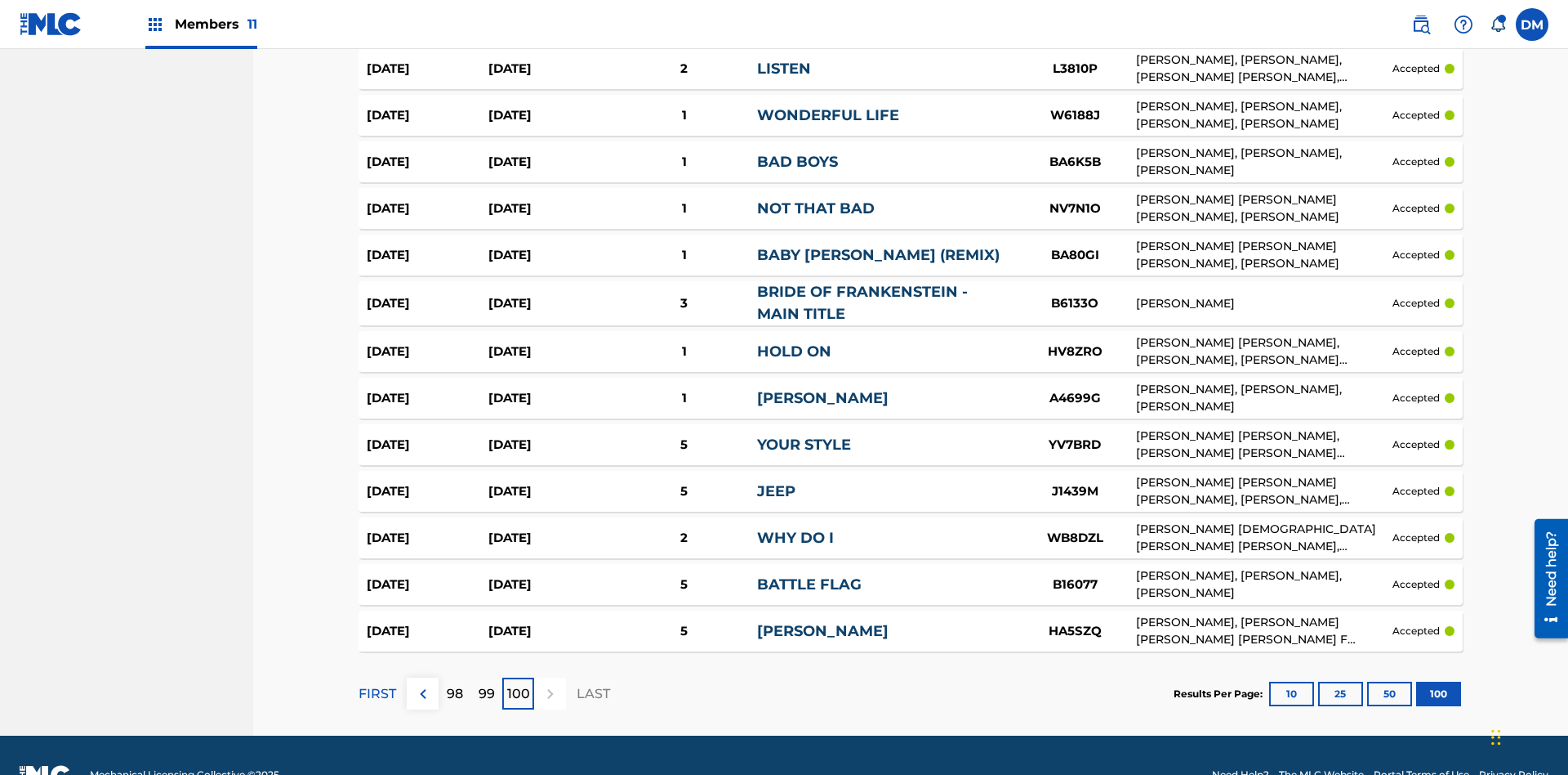
scroll to position [4476, 0]
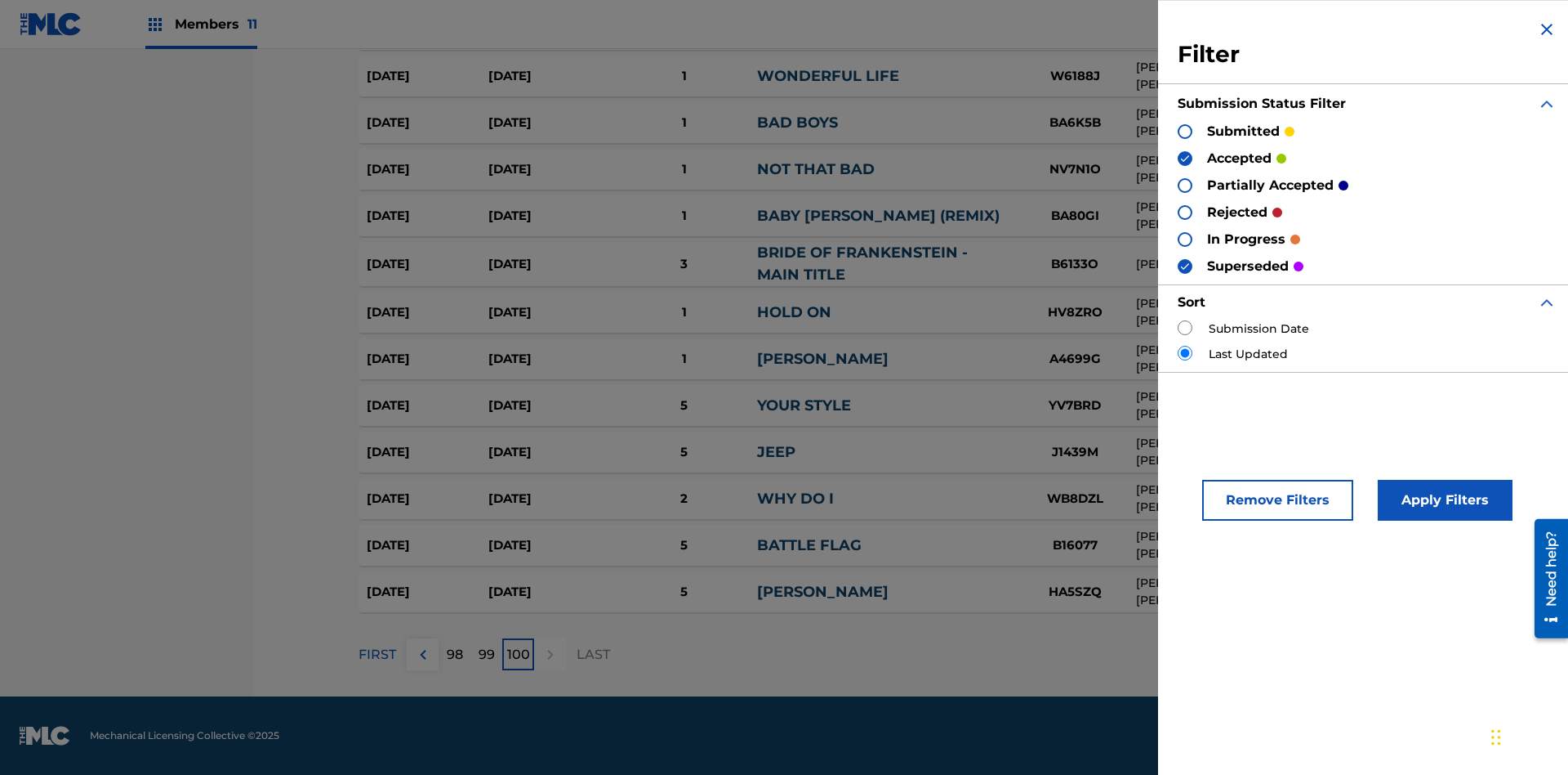
click at [1185, 266] on img at bounding box center [1185, 266] width 12 height 12
click at [1185, 158] on img at bounding box center [1185, 158] width 12 height 12
click at [1185, 185] on div at bounding box center [1185, 186] width 14 height 14
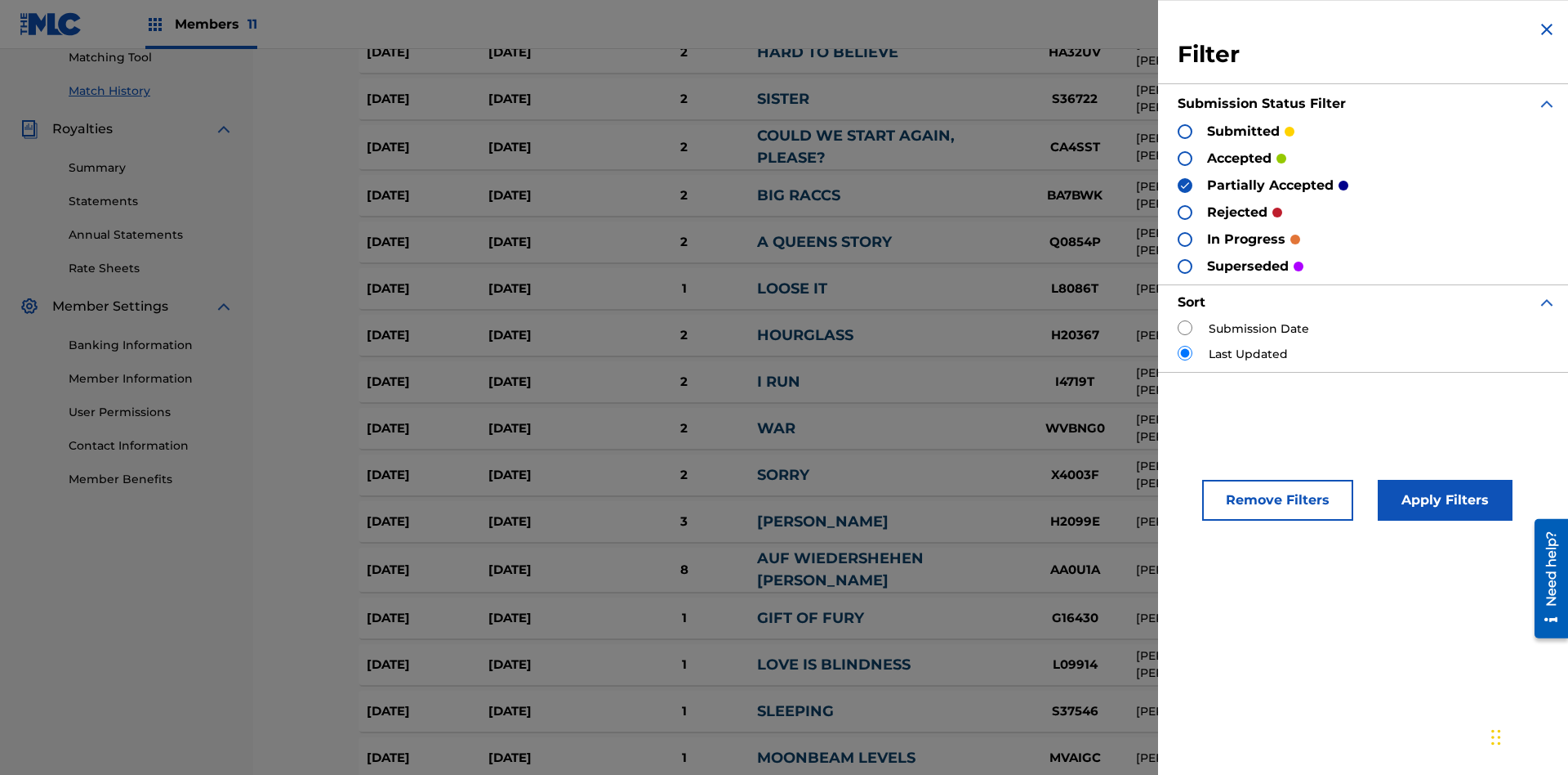
click at [1185, 211] on div at bounding box center [1185, 212] width 14 height 14
click at [1442, 500] on button "Apply Filters" at bounding box center [1445, 500] width 135 height 41
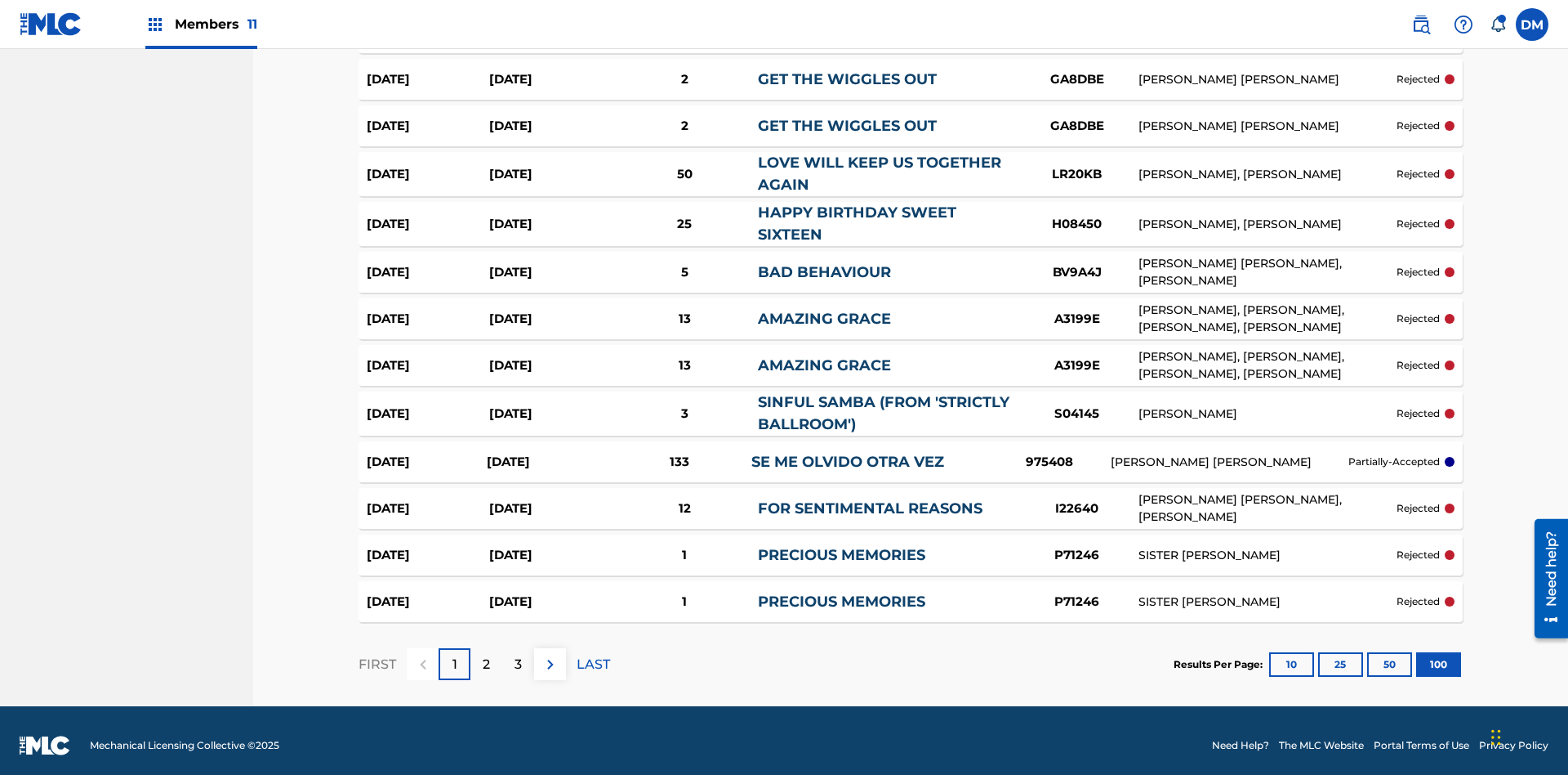
click at [593, 655] on p "LAST" at bounding box center [594, 664] width 34 height 20
